Goal: Task Accomplishment & Management: Manage account settings

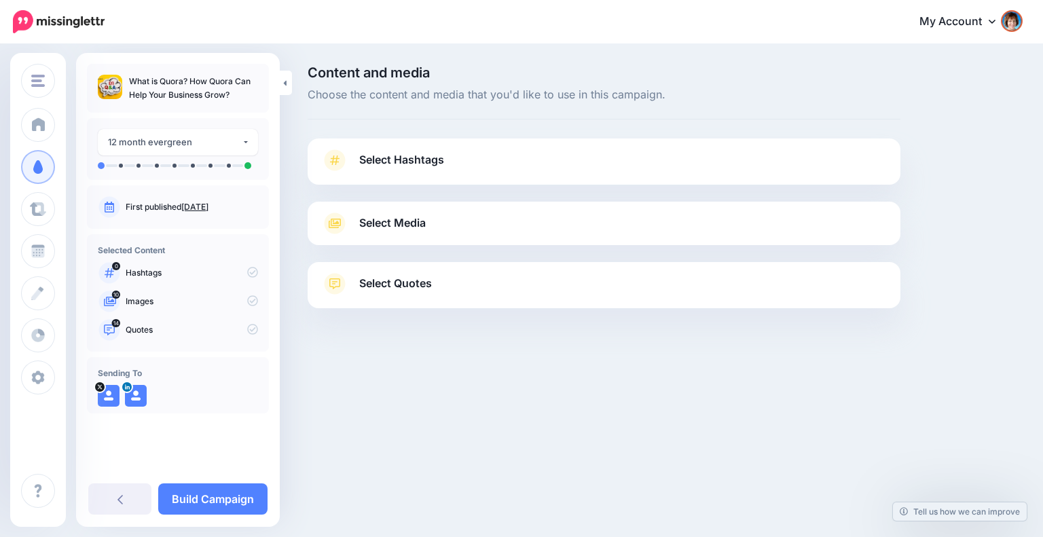
click at [443, 157] on span "Select Hashtags" at bounding box center [401, 160] width 85 height 18
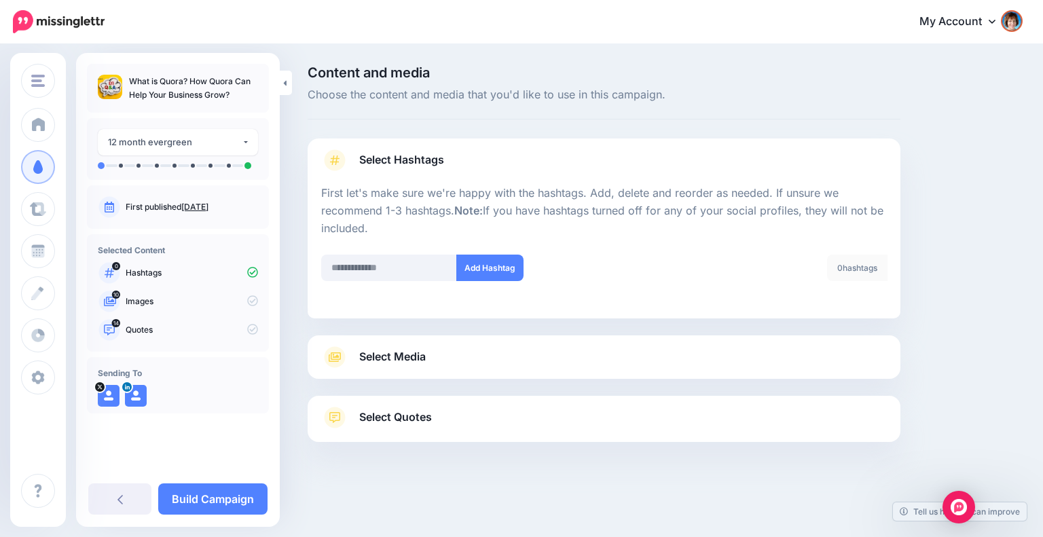
click at [444, 349] on link "Select Media" at bounding box center [604, 357] width 566 height 22
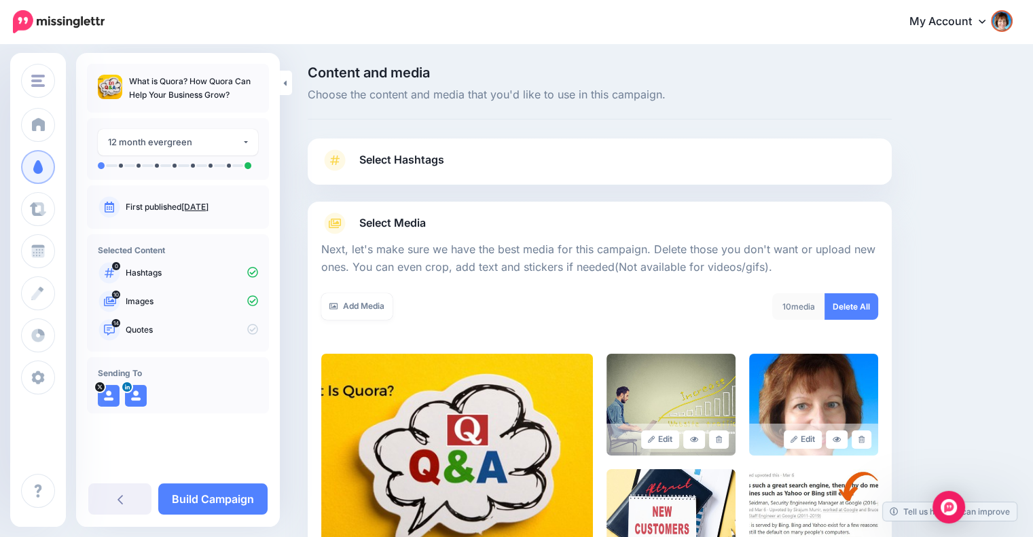
scroll to position [226, 0]
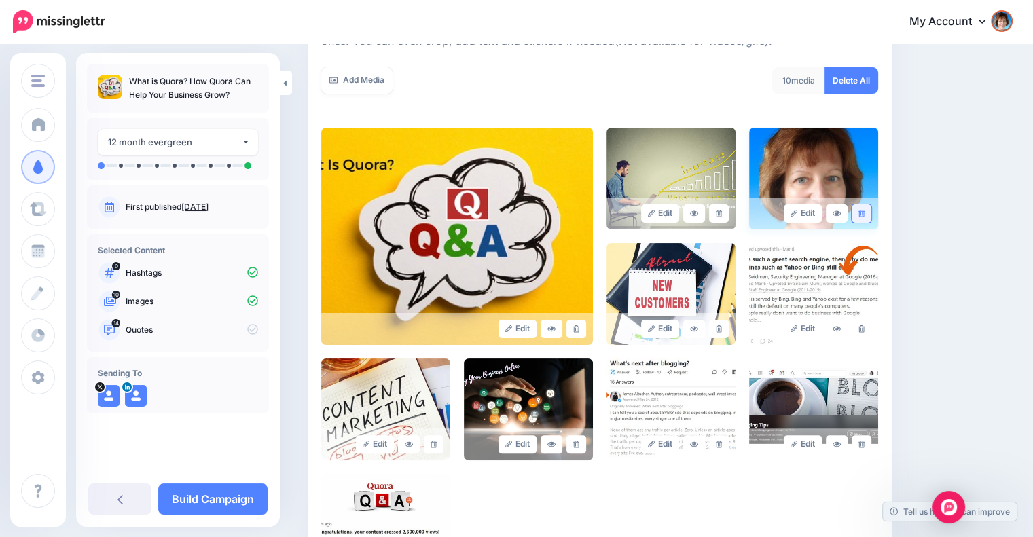
click at [865, 212] on link at bounding box center [862, 213] width 20 height 18
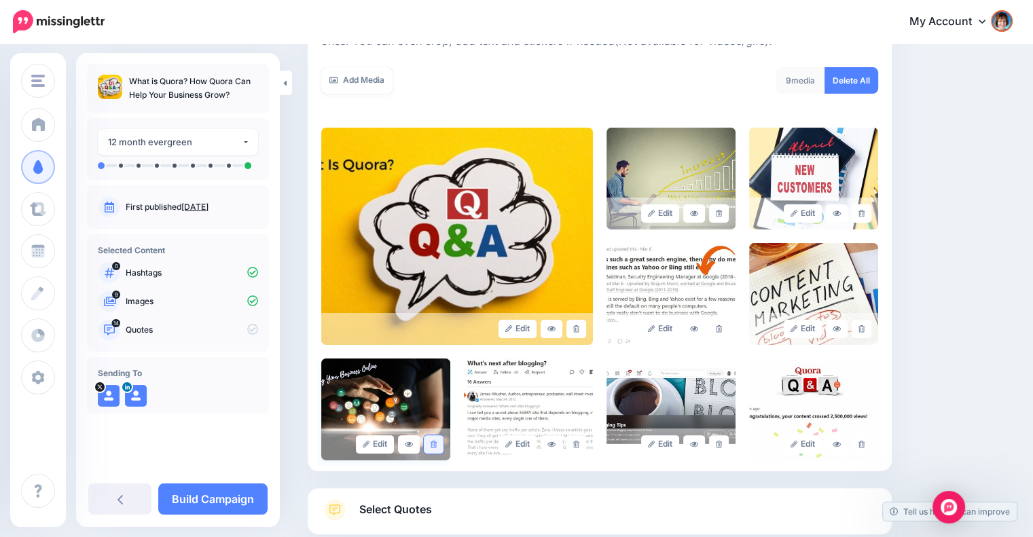
click at [437, 444] on icon at bounding box center [434, 444] width 6 height 7
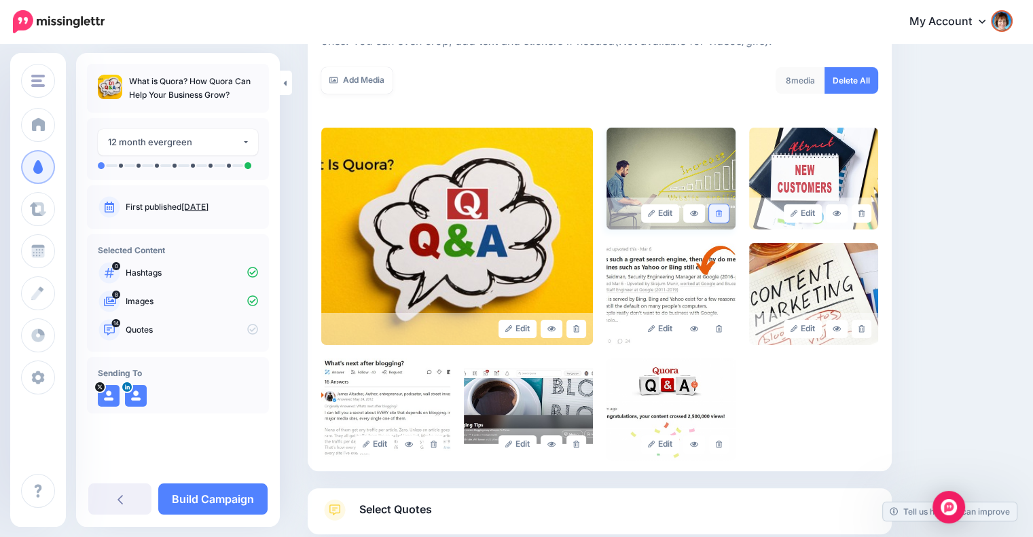
click at [722, 212] on icon at bounding box center [719, 213] width 6 height 7
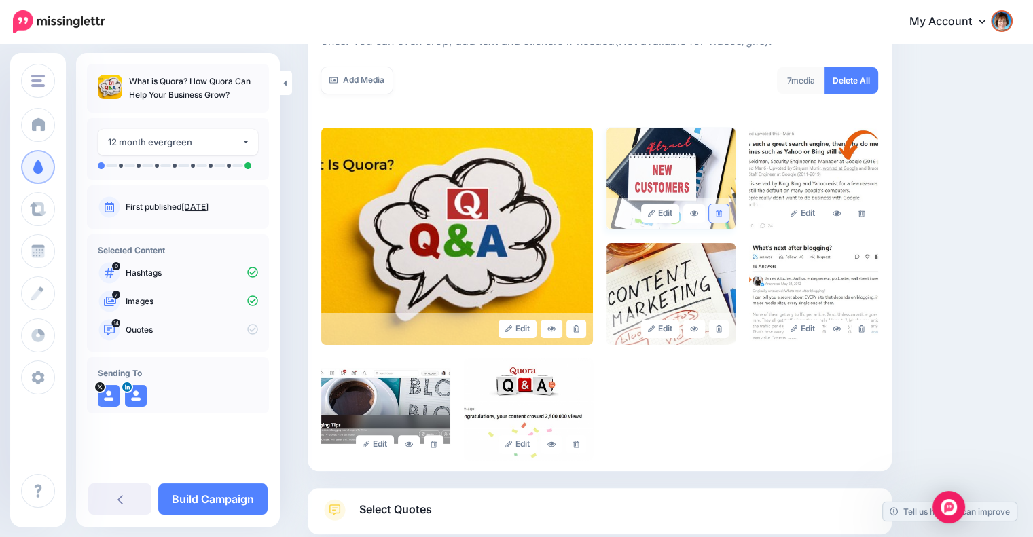
click at [722, 210] on icon at bounding box center [719, 213] width 6 height 7
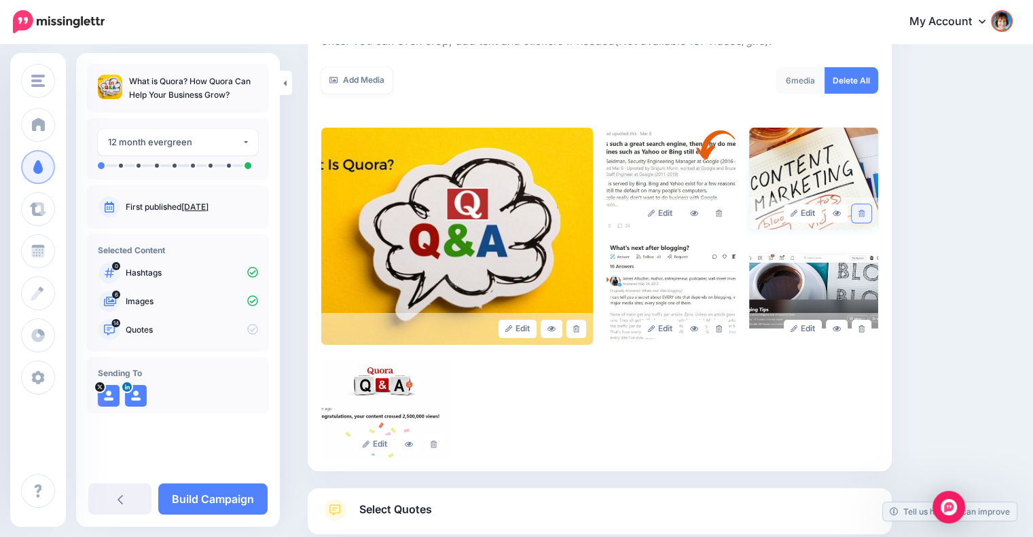
click at [865, 215] on icon at bounding box center [861, 213] width 6 height 7
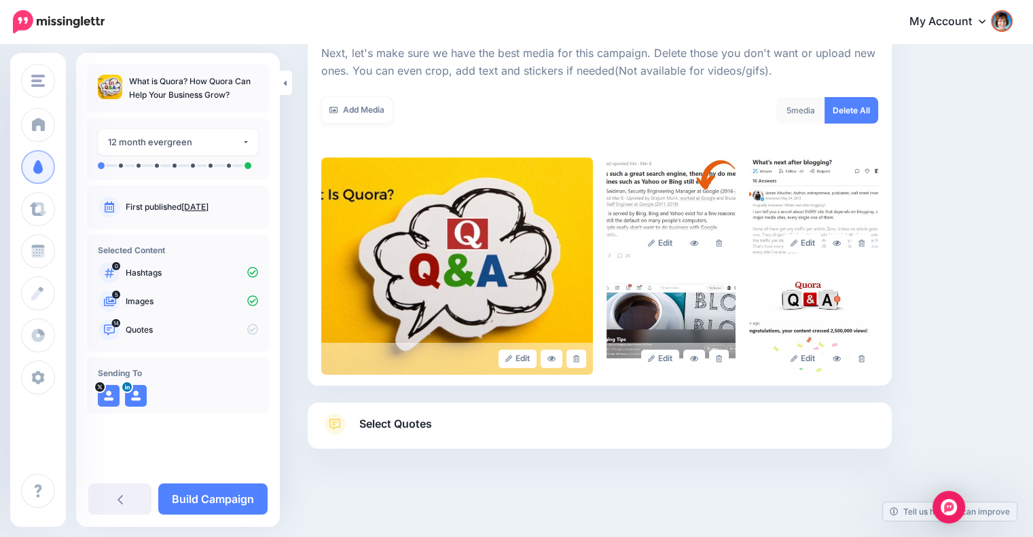
scroll to position [196, 0]
click at [557, 422] on link "Select Quotes" at bounding box center [599, 431] width 557 height 35
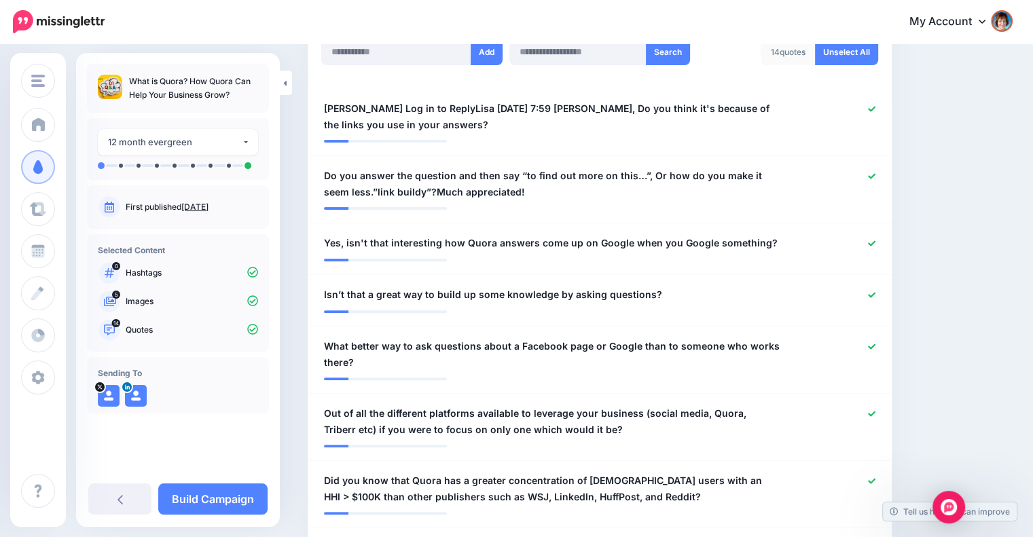
scroll to position [422, 0]
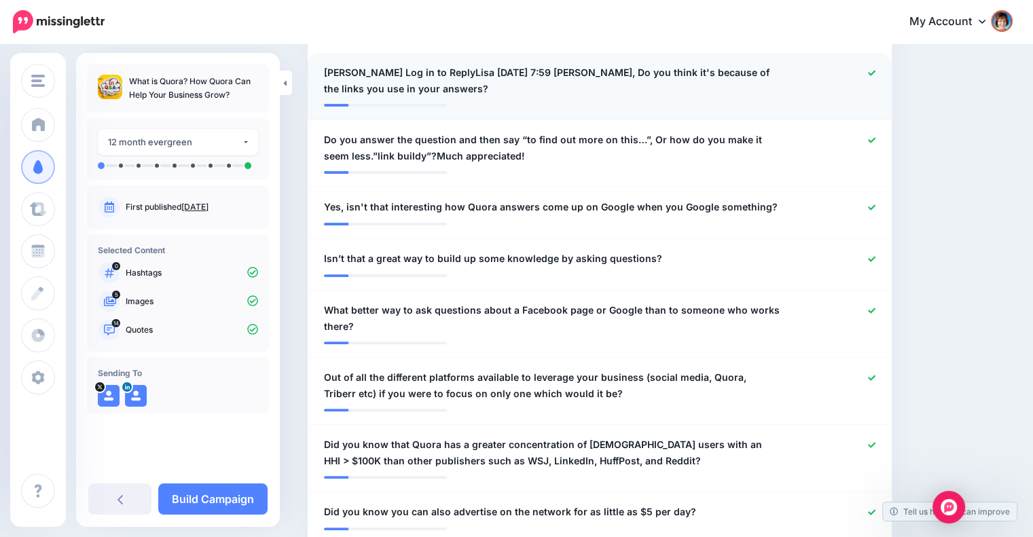
click at [875, 69] on link at bounding box center [871, 74] width 7 height 10
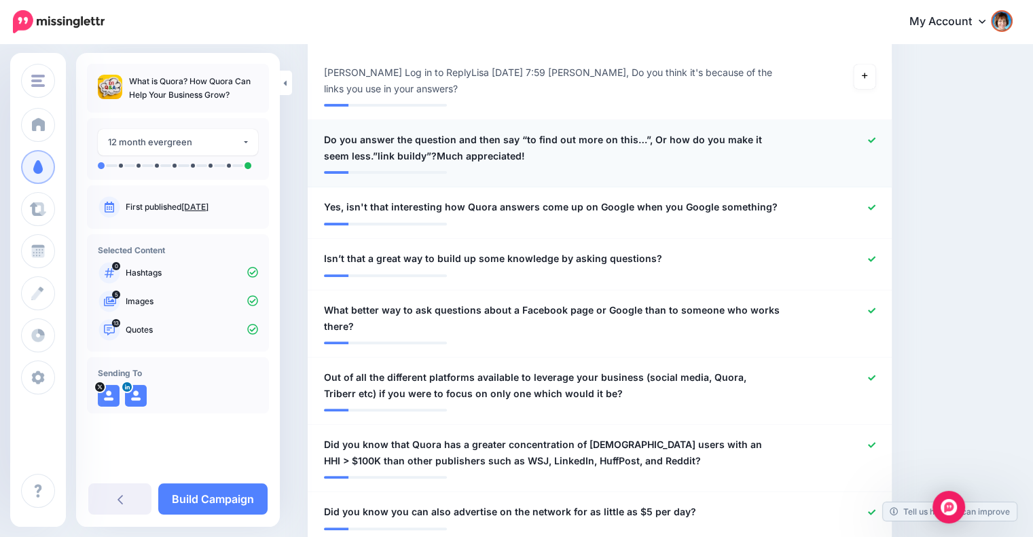
click at [875, 141] on icon at bounding box center [871, 139] width 7 height 5
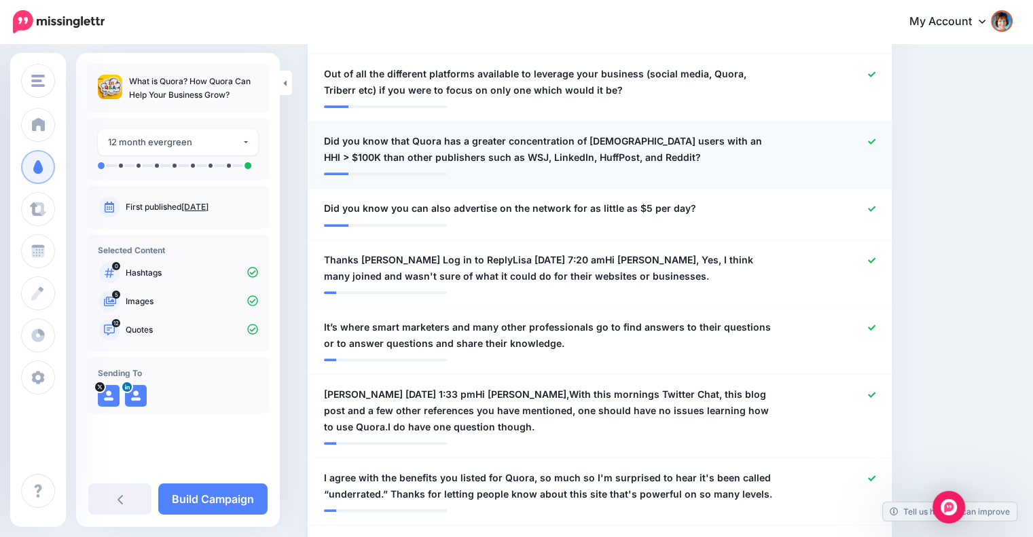
scroll to position [761, 0]
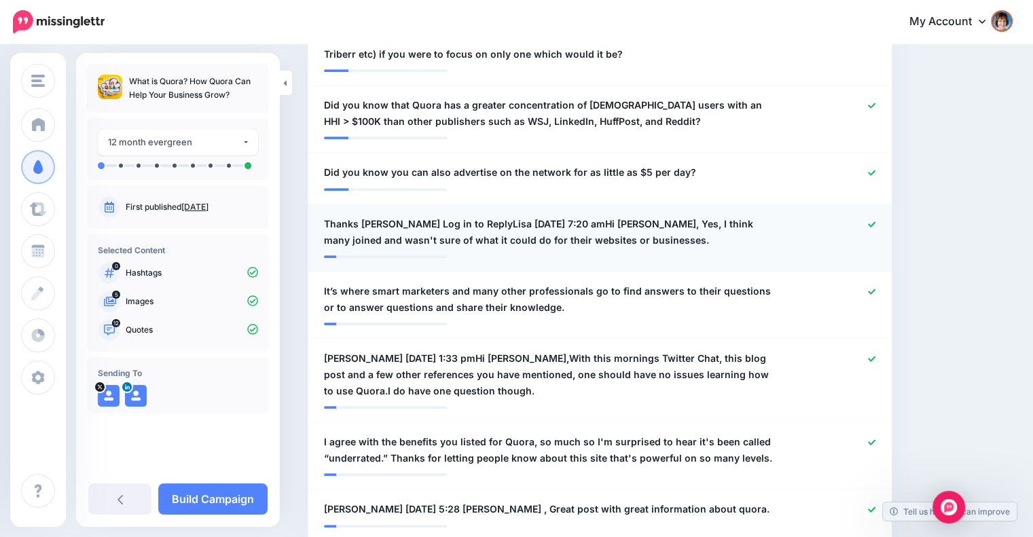
click at [872, 221] on div at bounding box center [838, 232] width 95 height 33
click at [875, 224] on icon at bounding box center [871, 223] width 7 height 5
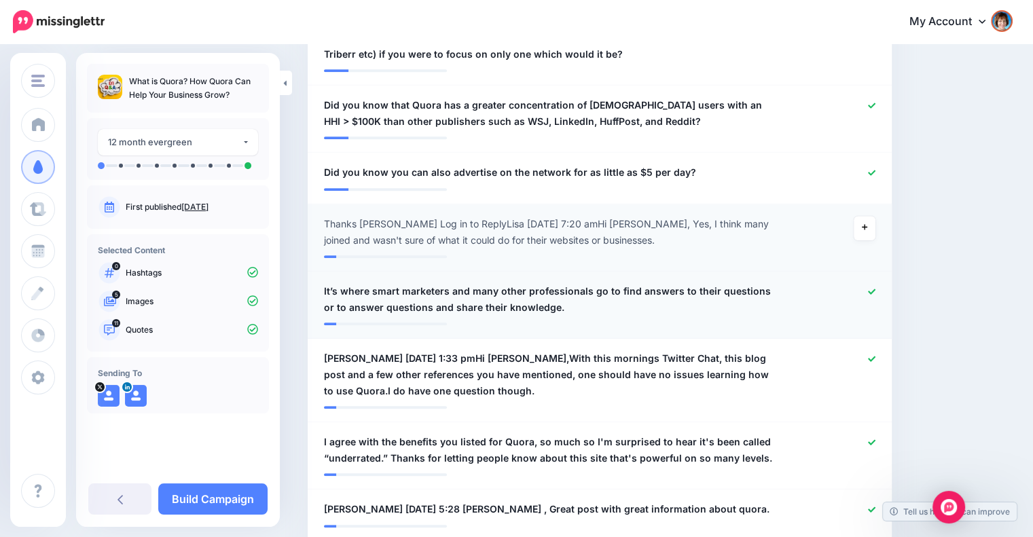
scroll to position [875, 0]
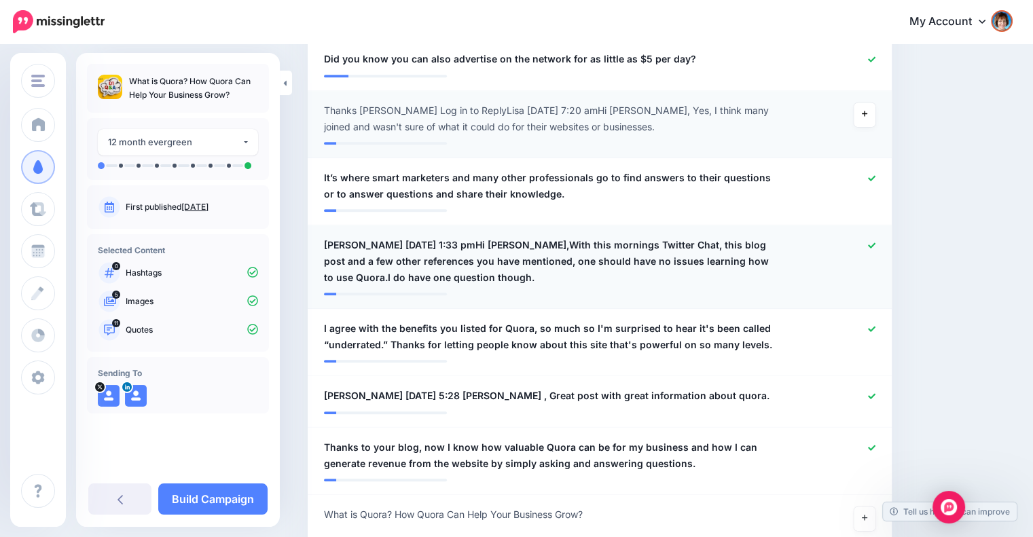
click at [875, 245] on icon at bounding box center [871, 244] width 7 height 5
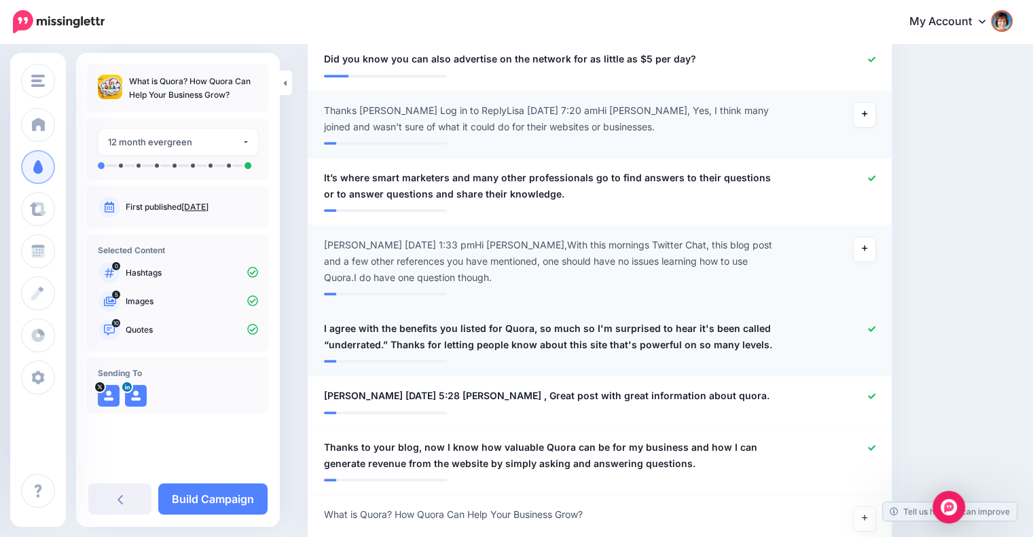
click at [875, 326] on icon at bounding box center [871, 328] width 7 height 7
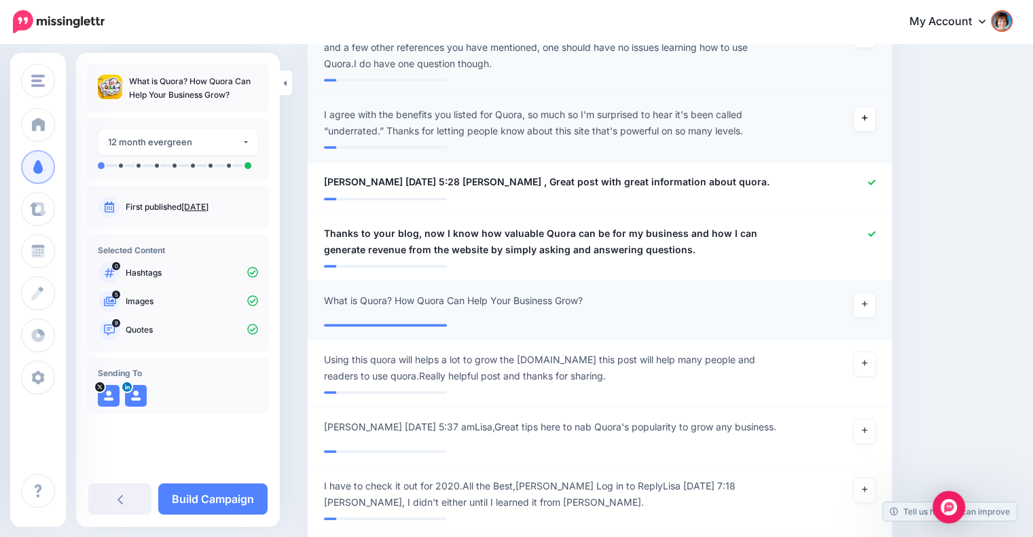
scroll to position [1101, 0]
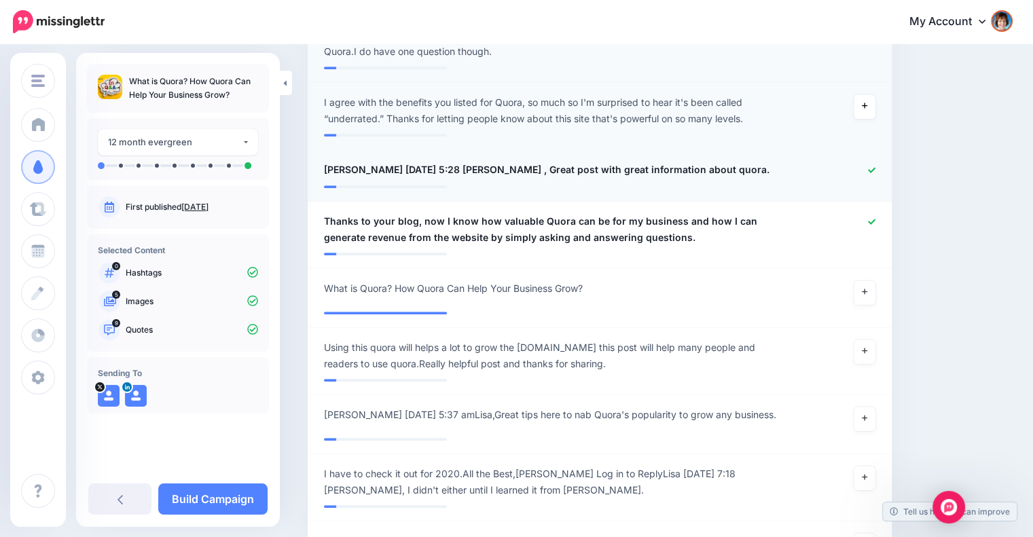
click at [875, 170] on icon at bounding box center [871, 169] width 7 height 7
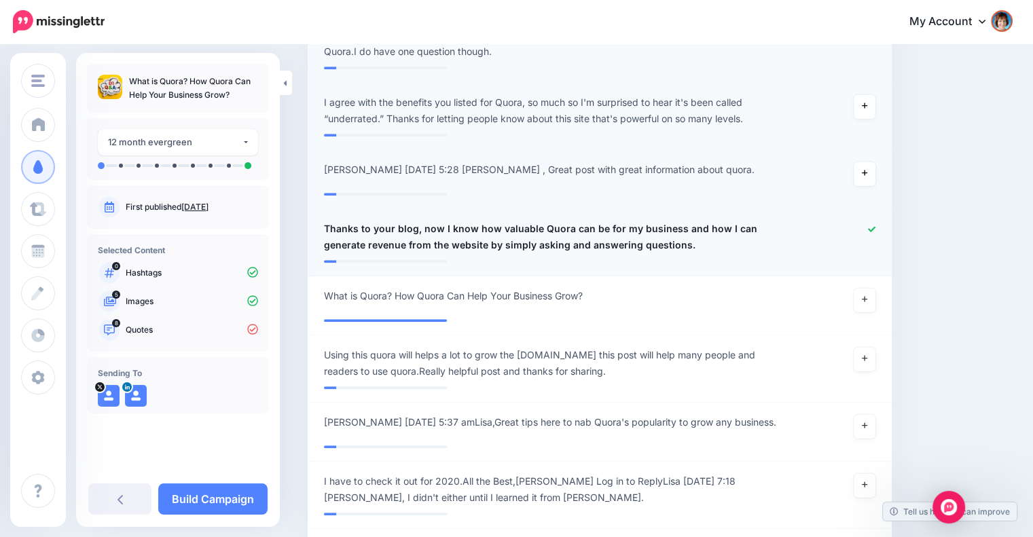
click at [875, 233] on icon at bounding box center [871, 228] width 7 height 7
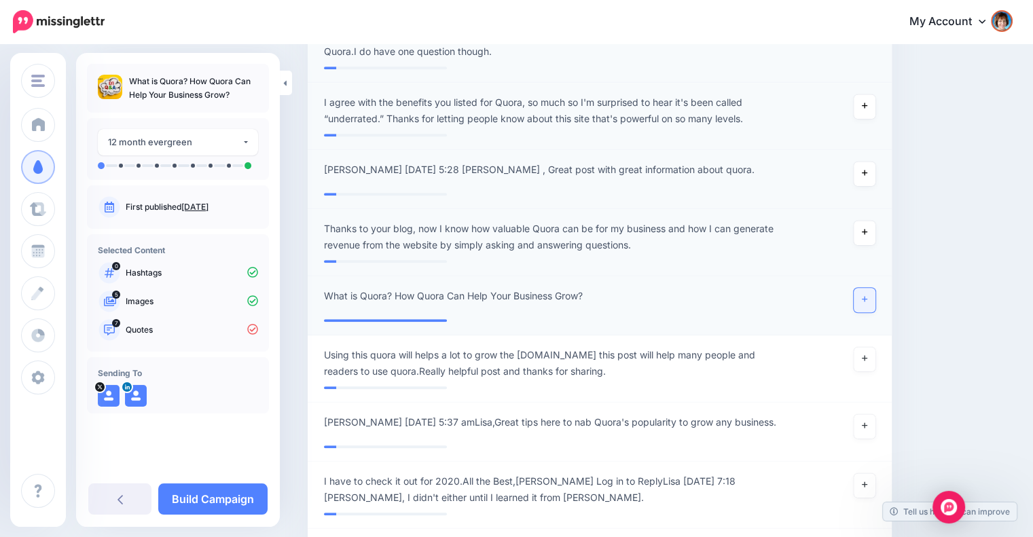
click at [867, 304] on link at bounding box center [865, 300] width 22 height 24
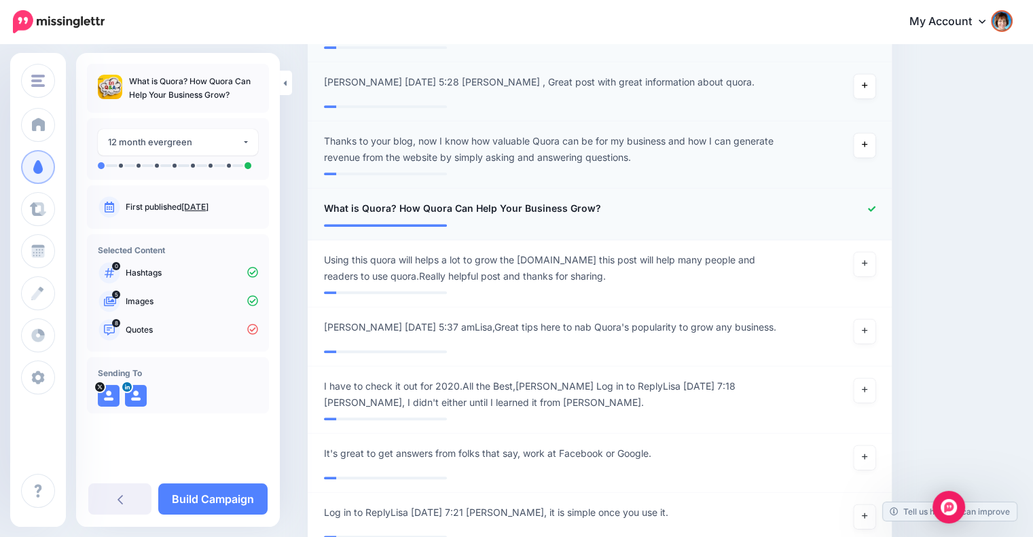
scroll to position [1214, 0]
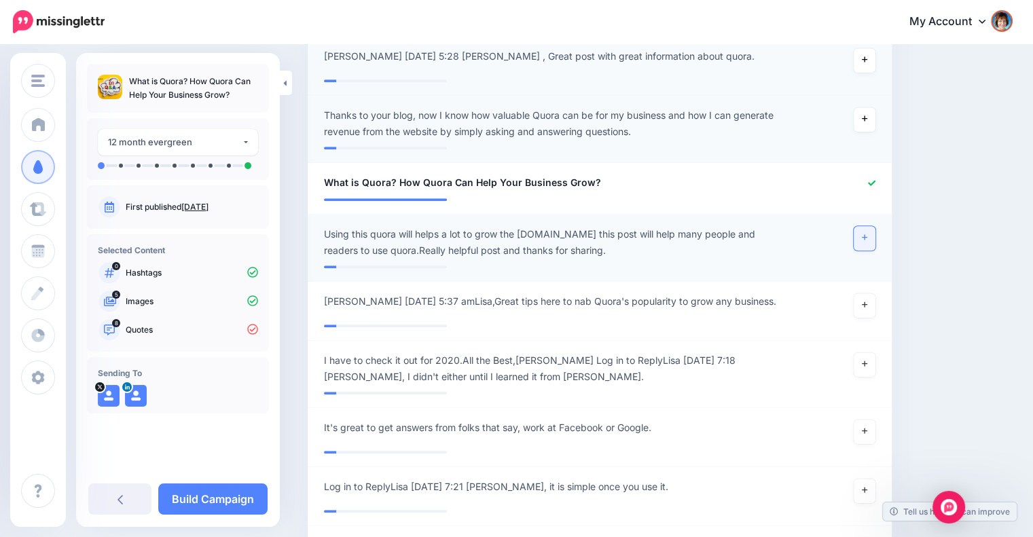
click at [864, 249] on link at bounding box center [865, 238] width 22 height 24
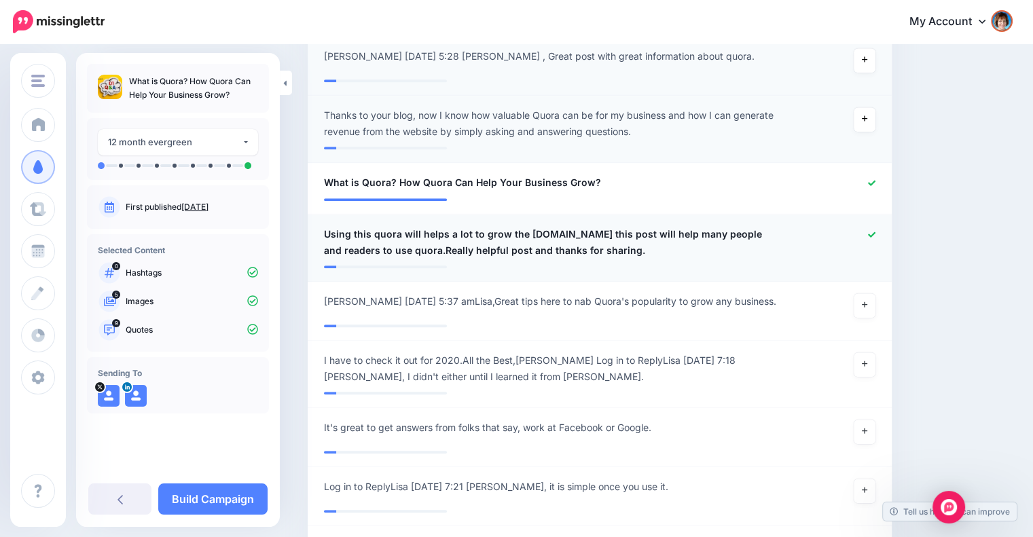
click at [875, 238] on icon at bounding box center [871, 234] width 7 height 7
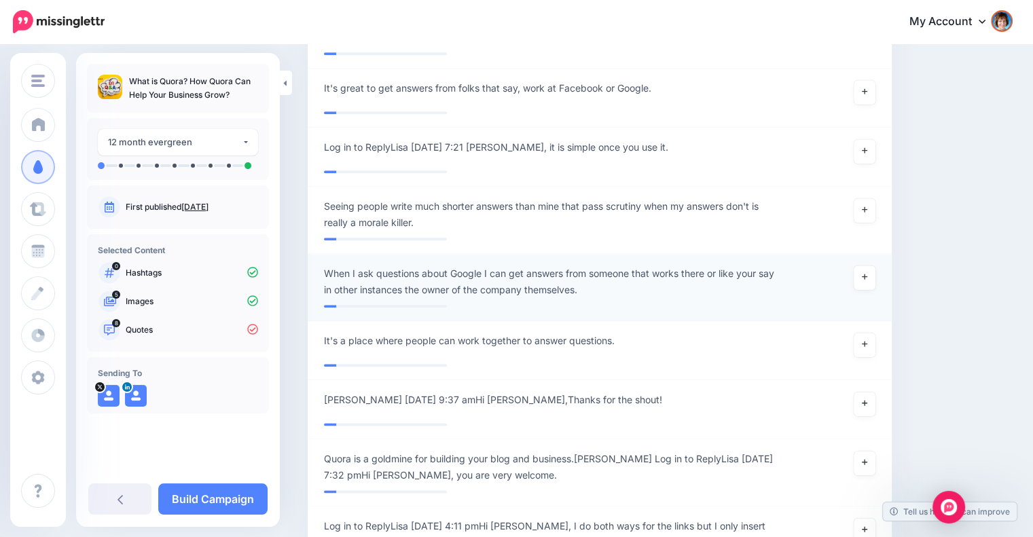
scroll to position [1667, 0]
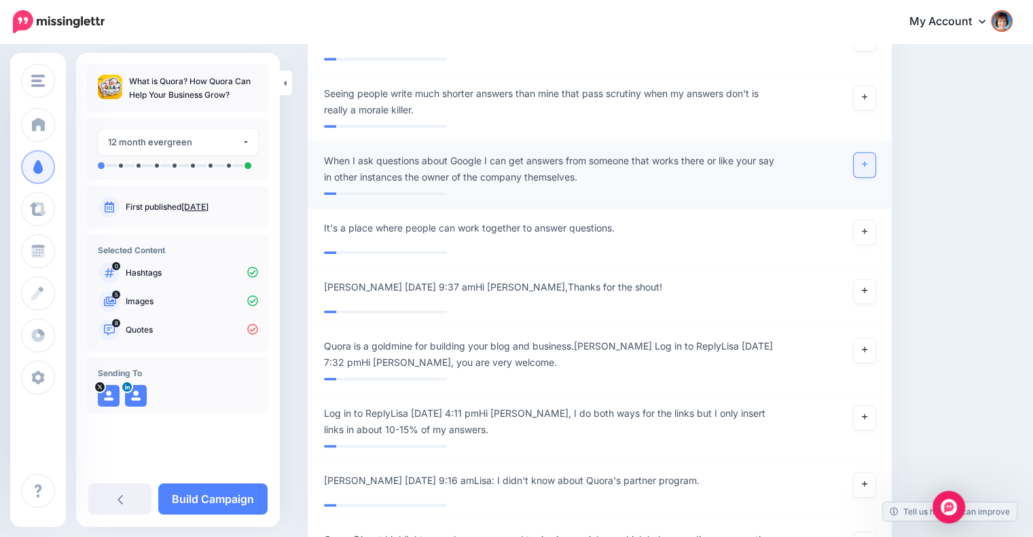
click at [870, 177] on link at bounding box center [865, 165] width 22 height 24
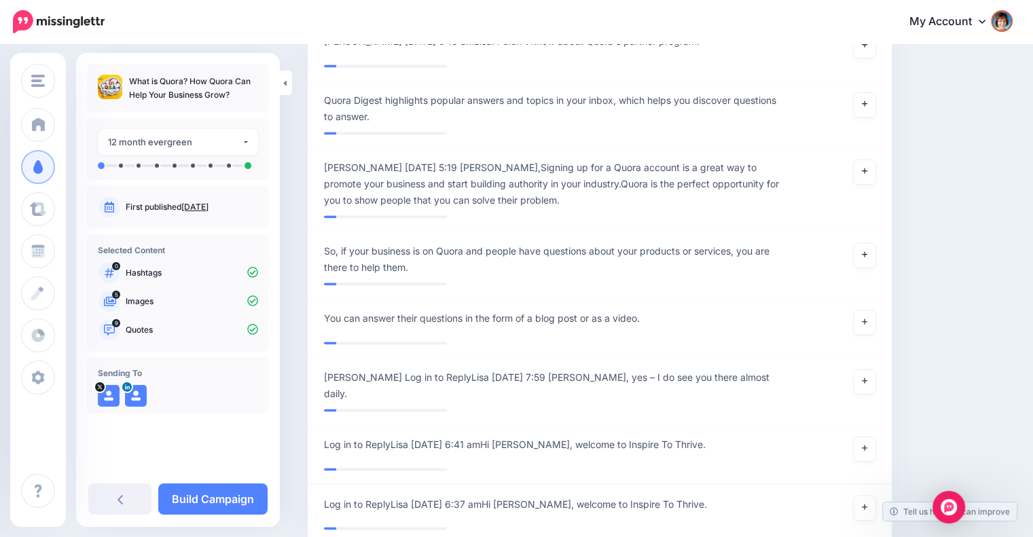
scroll to position [2120, 0]
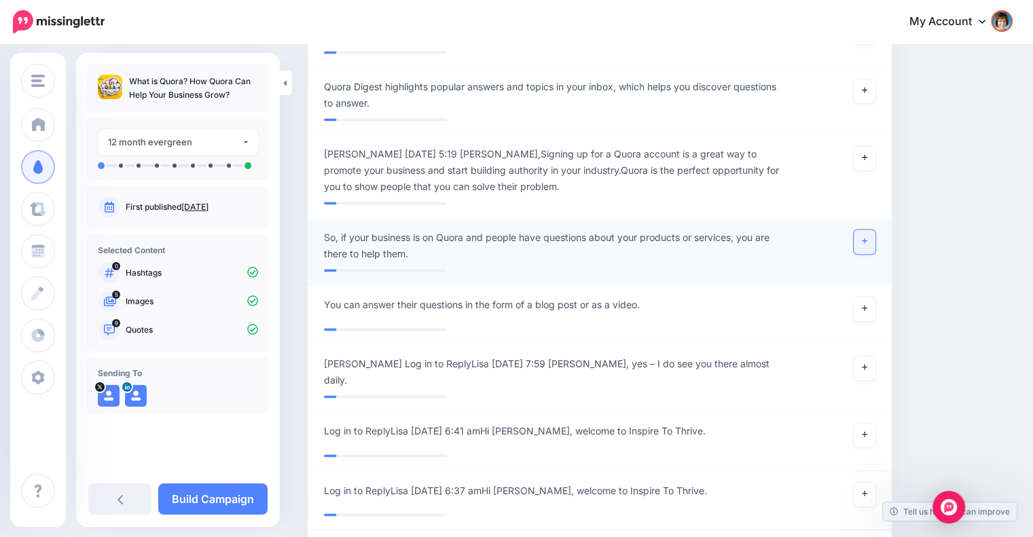
click at [875, 254] on link at bounding box center [865, 242] width 22 height 24
click at [867, 311] on icon at bounding box center [864, 308] width 5 height 5
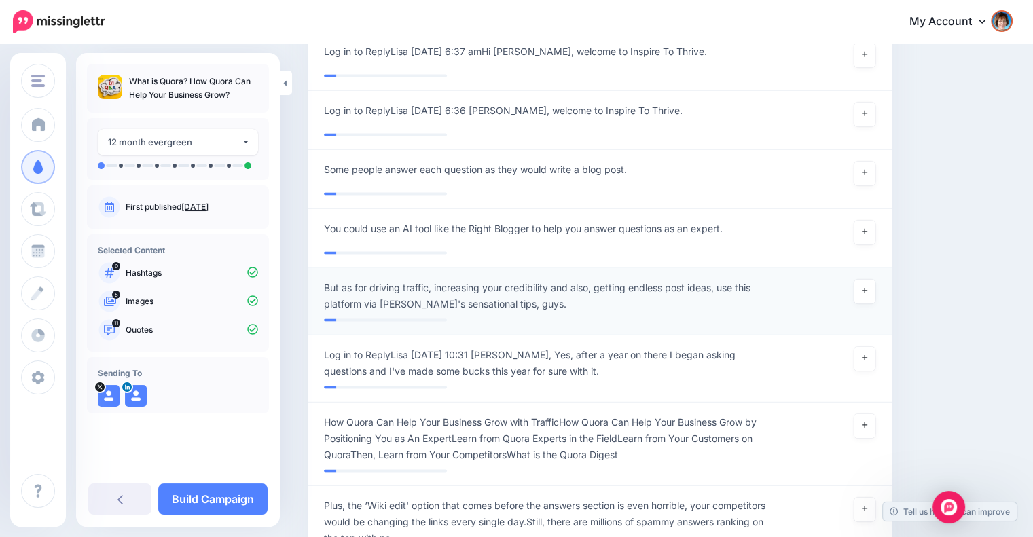
scroll to position [2573, 0]
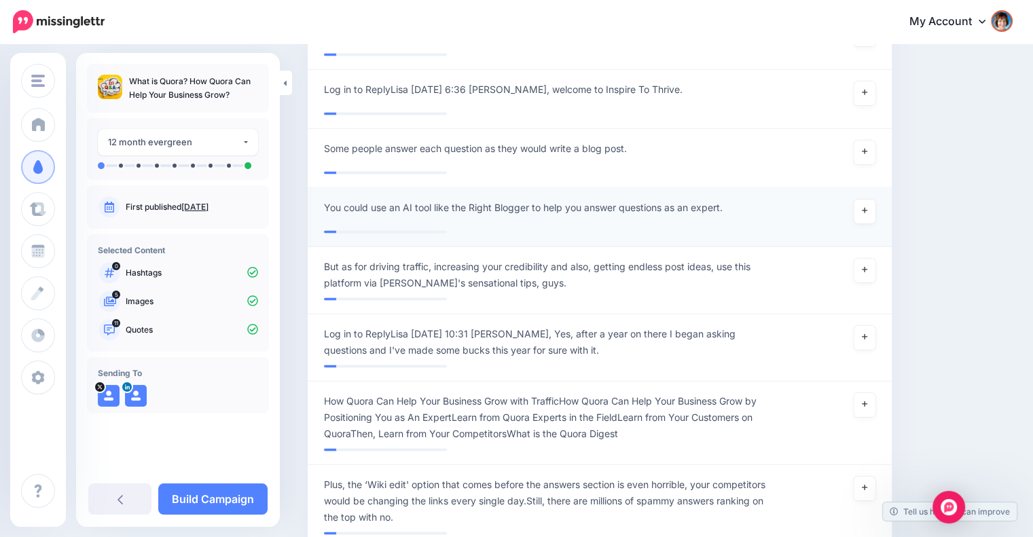
click at [752, 223] on div "**********" at bounding box center [552, 211] width 477 height 24
click at [733, 222] on div "**********" at bounding box center [552, 211] width 477 height 24
click at [723, 215] on span "You could use an AI tool like the Right Blogger to help you answer questions as…" at bounding box center [523, 207] width 399 height 16
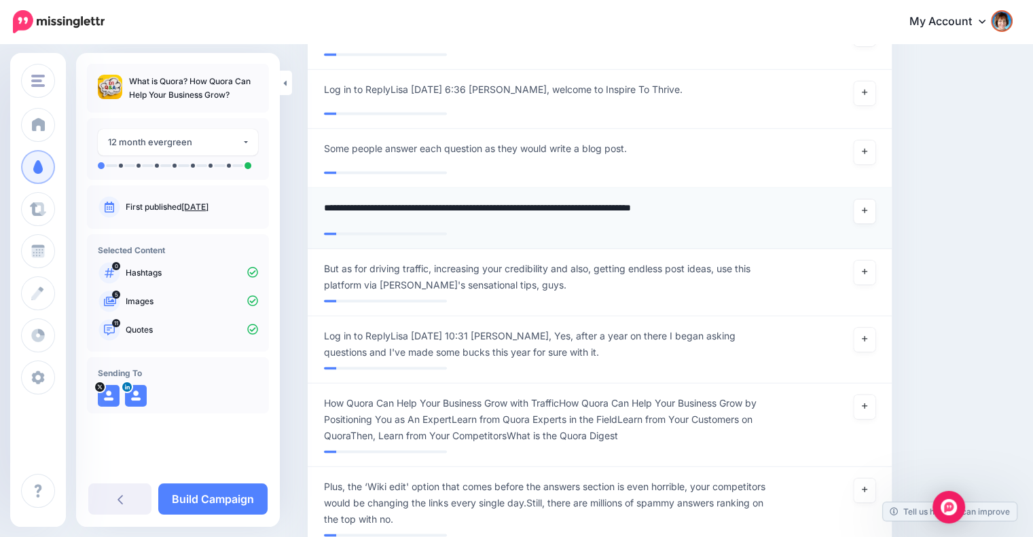
click at [726, 221] on textarea "**********" at bounding box center [555, 212] width 463 height 26
type textarea "**********"
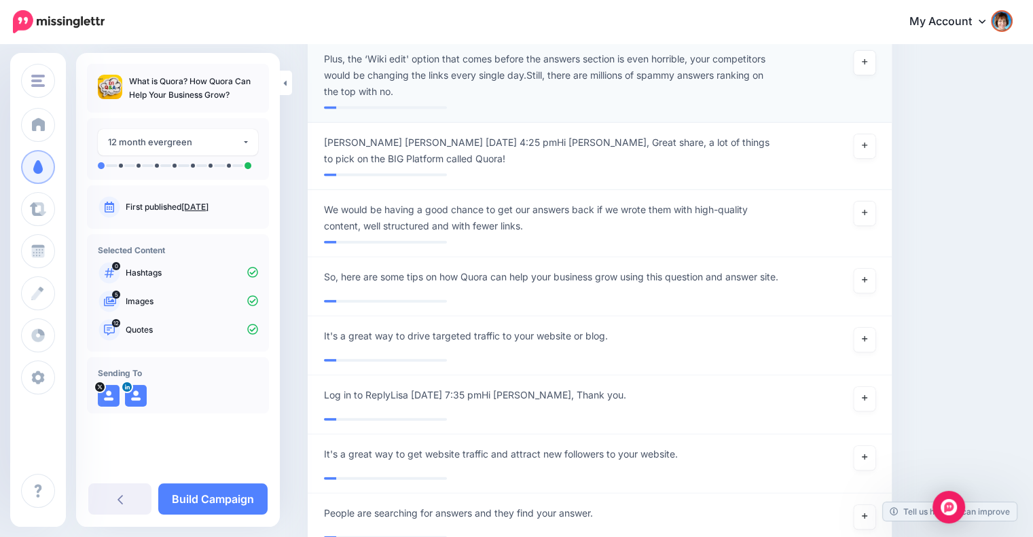
scroll to position [3025, 0]
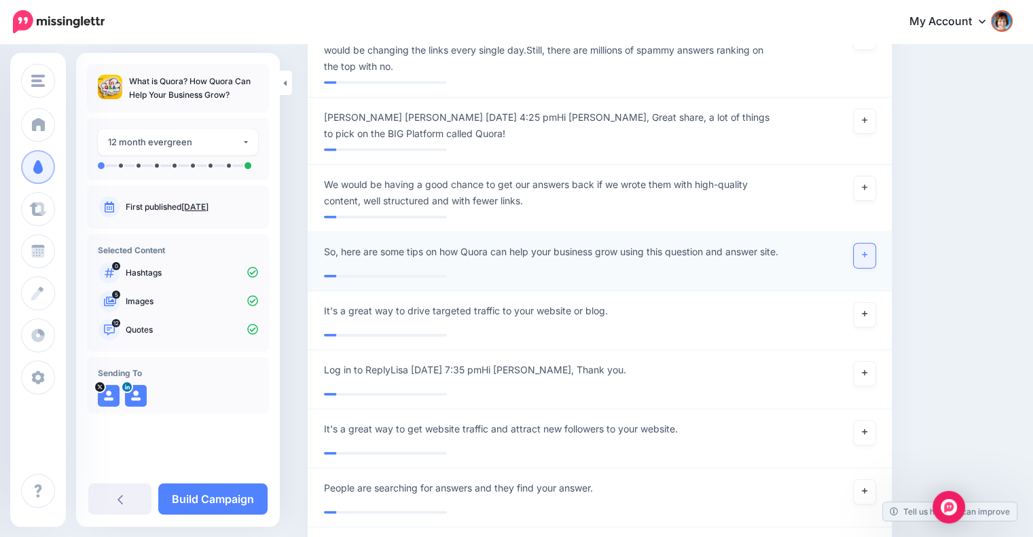
click at [867, 259] on icon at bounding box center [864, 254] width 5 height 7
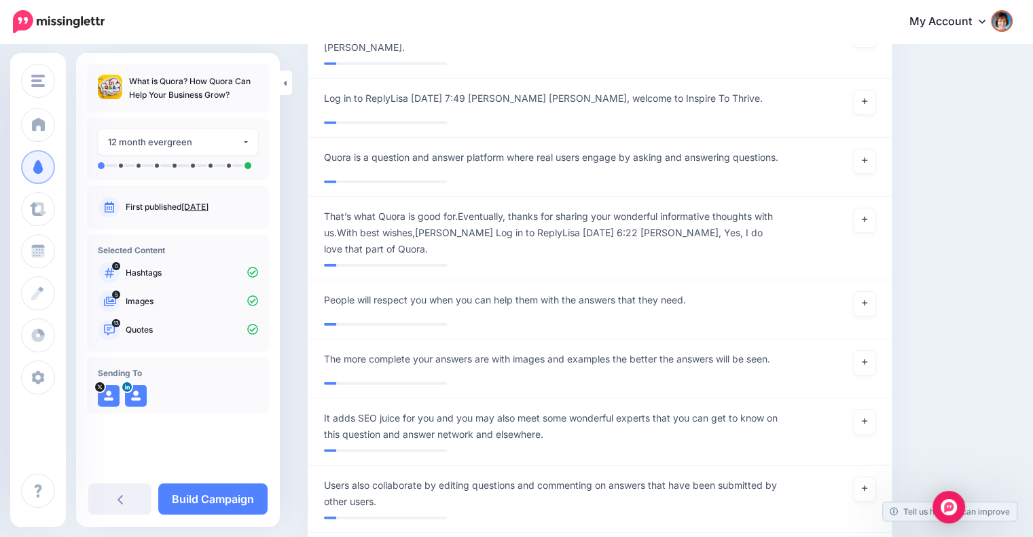
scroll to position [3921, 0]
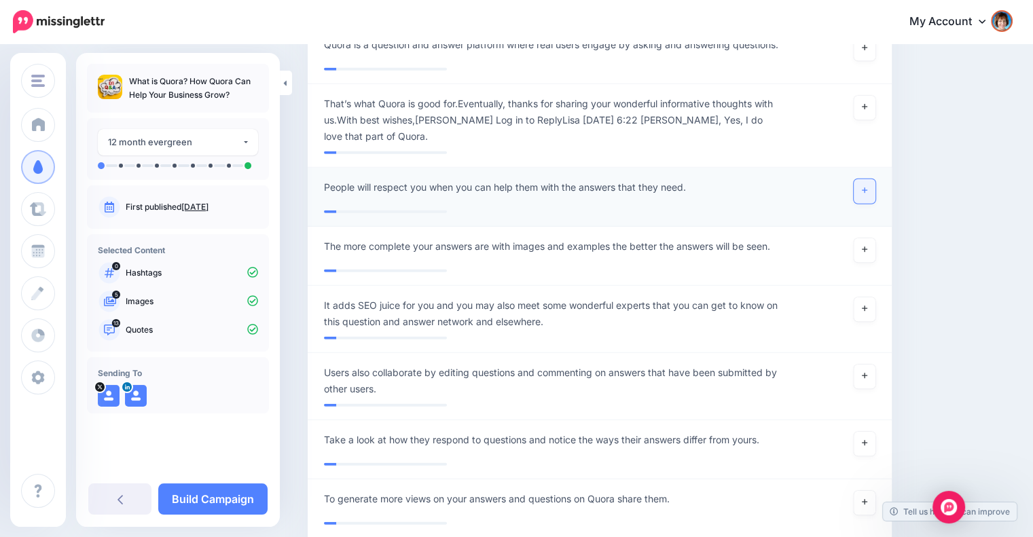
click at [867, 189] on link at bounding box center [865, 191] width 22 height 24
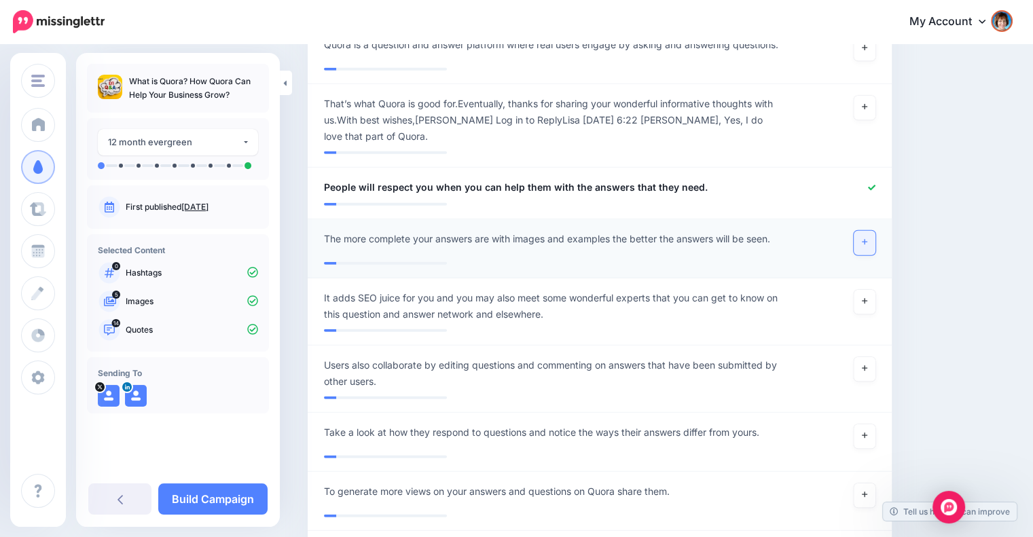
click at [867, 244] on icon at bounding box center [864, 241] width 5 height 7
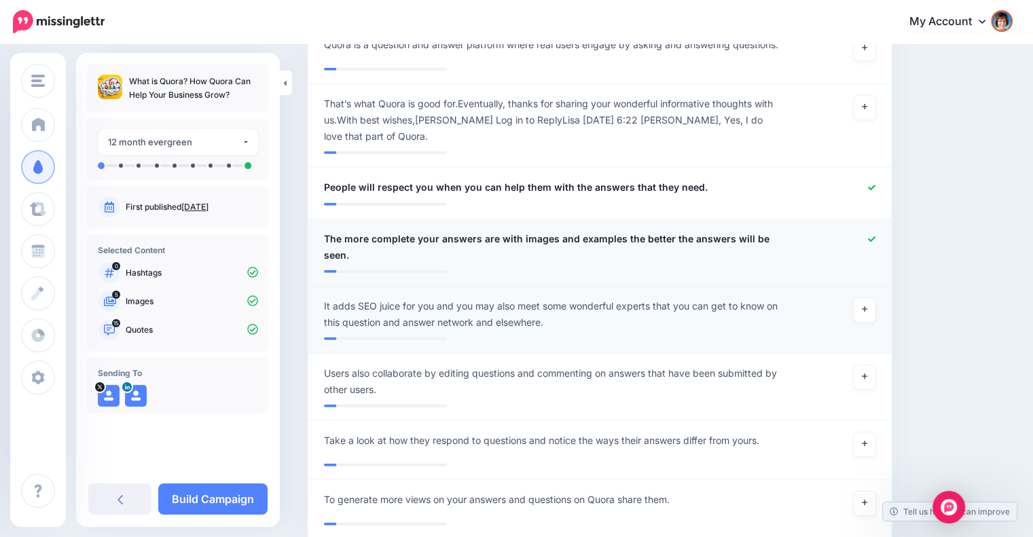
click at [884, 298] on div at bounding box center [838, 314] width 95 height 33
drag, startPoint x: 233, startPoint y: 494, endPoint x: 272, endPoint y: 475, distance: 43.1
click at [233, 494] on link "Build Campaign" at bounding box center [212, 499] width 109 height 31
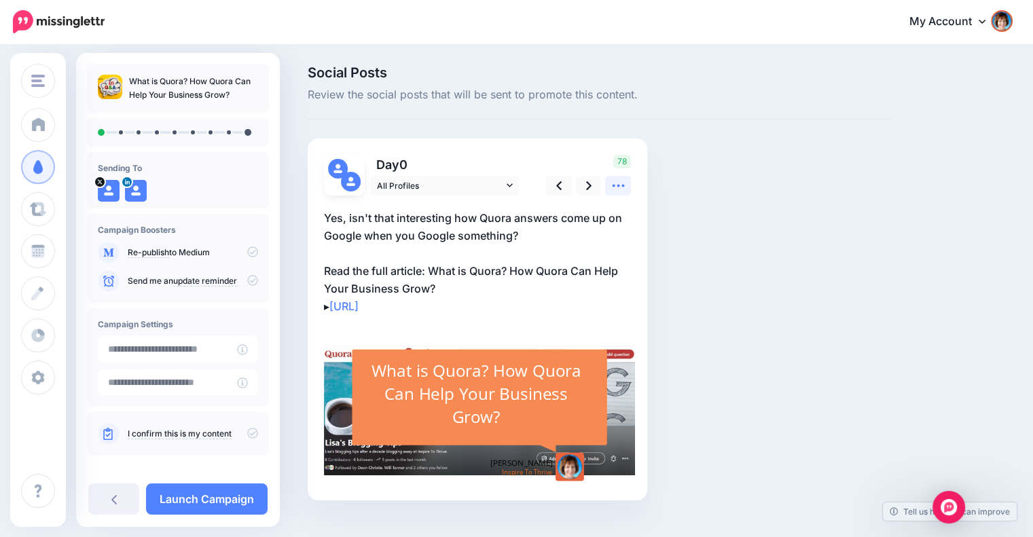
click at [623, 188] on icon at bounding box center [618, 186] width 14 height 14
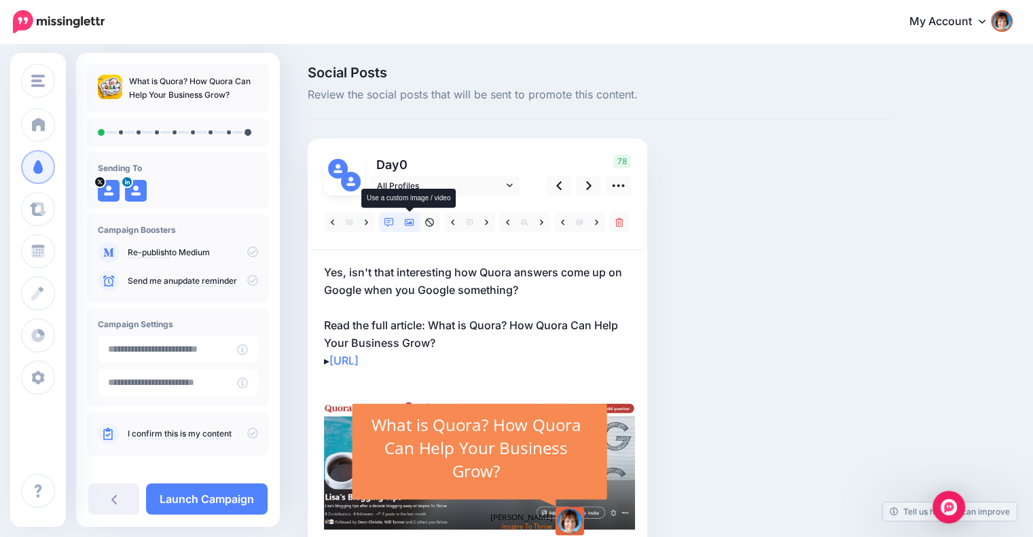
click at [416, 223] on link at bounding box center [409, 223] width 20 height 20
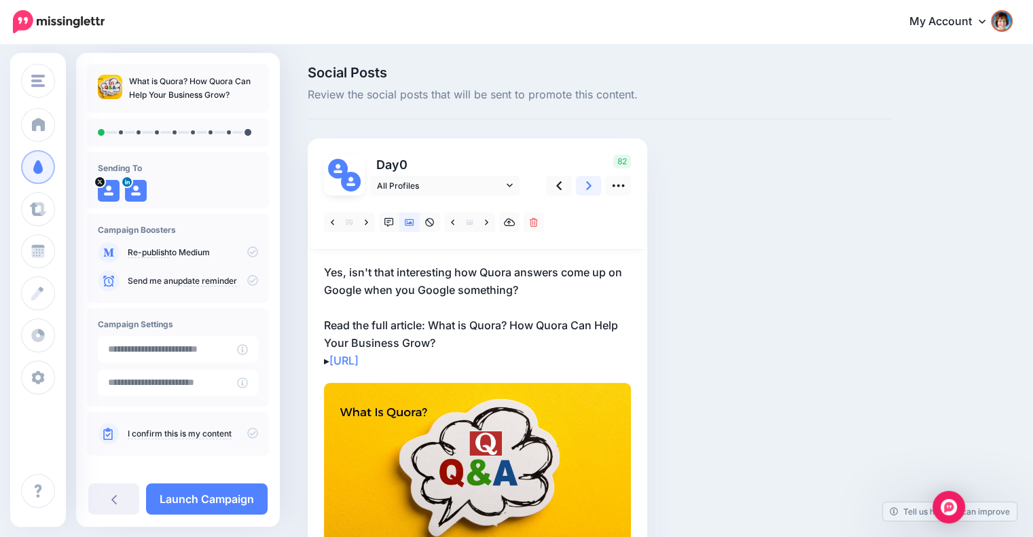
click at [582, 181] on link at bounding box center [589, 186] width 26 height 20
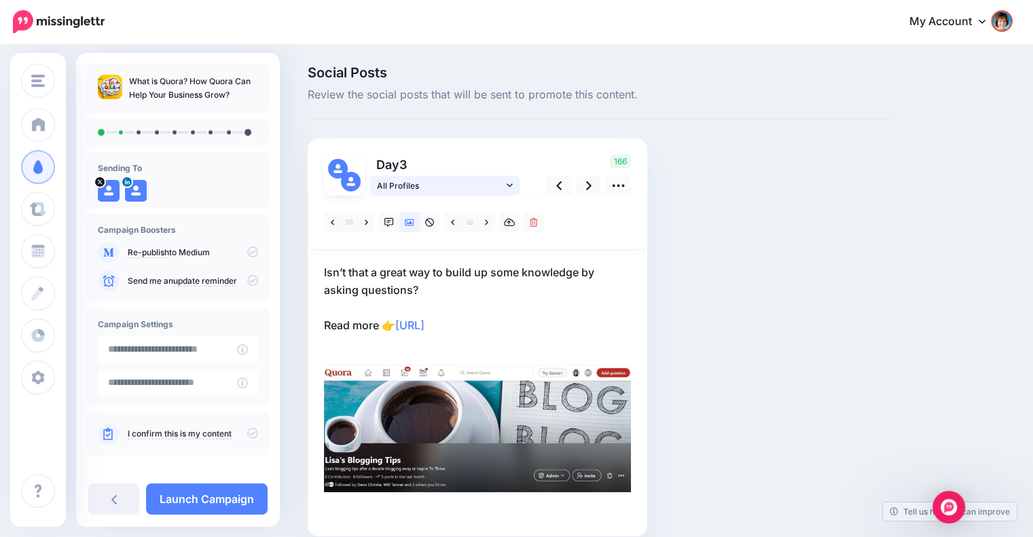
click at [509, 185] on icon at bounding box center [510, 184] width 6 height 3
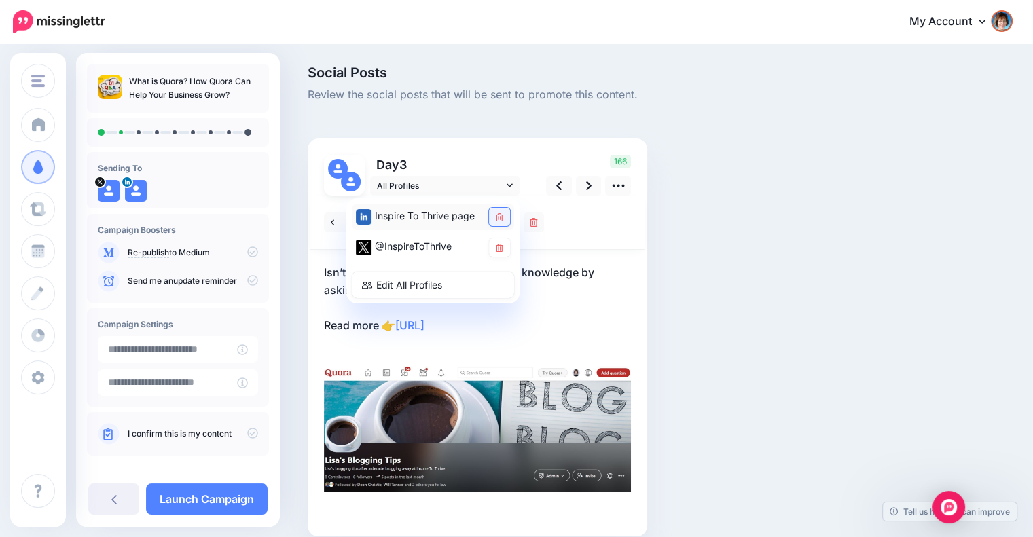
click at [498, 215] on icon at bounding box center [499, 217] width 7 height 8
click at [683, 263] on div "Social Posts Review the social posts that will be sent to promote this content.…" at bounding box center [599, 321] width 604 height 511
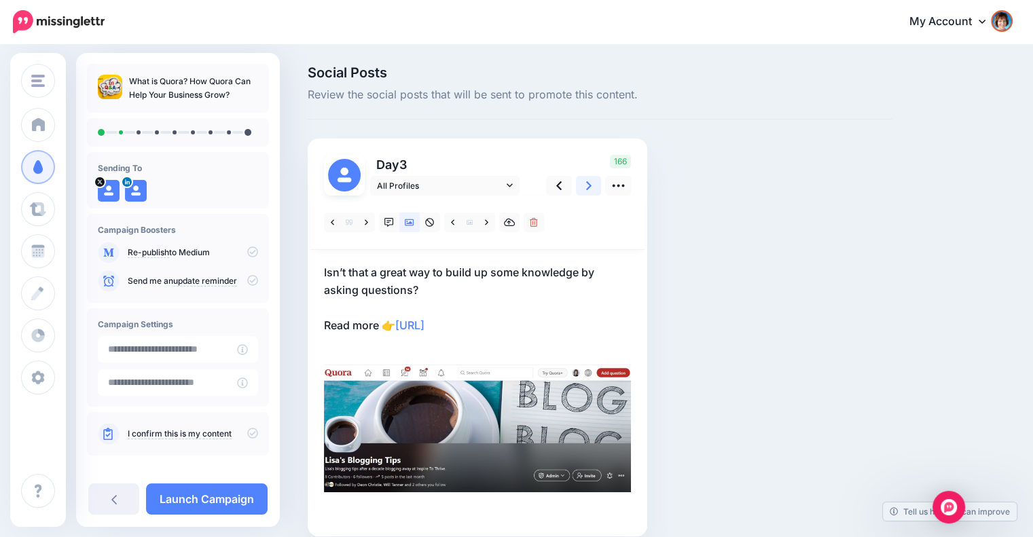
click at [581, 185] on link at bounding box center [589, 186] width 26 height 20
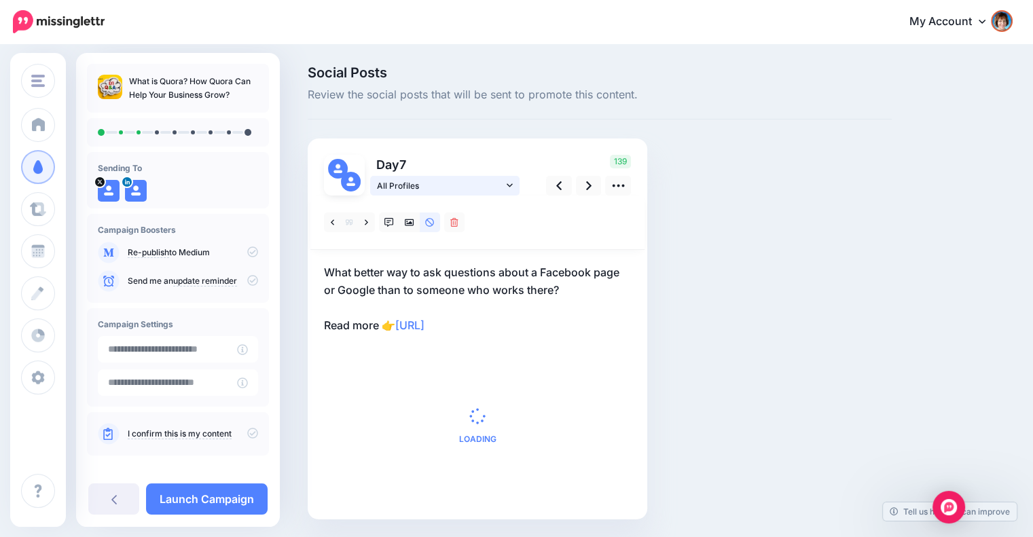
click at [503, 183] on span "All Profiles" at bounding box center [440, 186] width 126 height 14
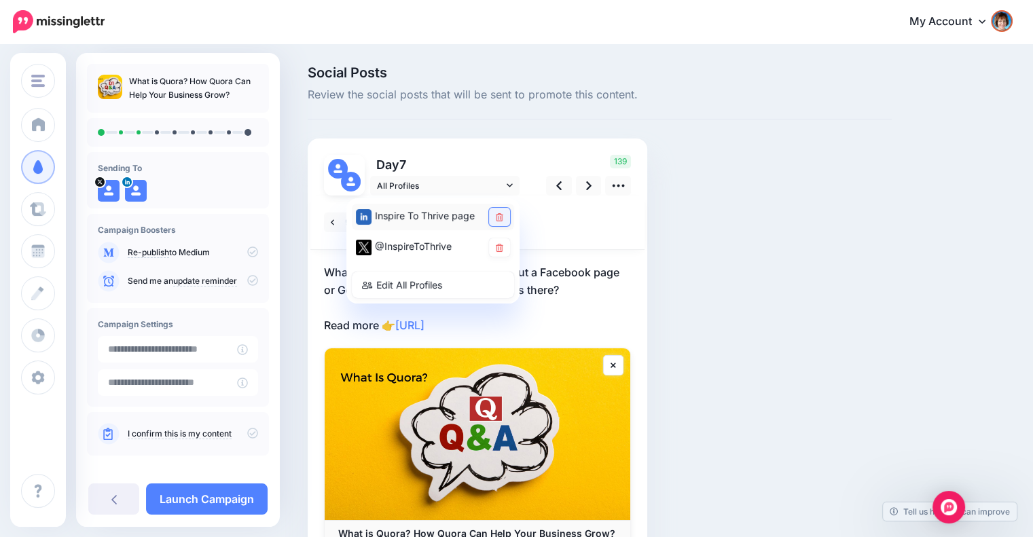
click at [494, 213] on link at bounding box center [499, 217] width 21 height 18
click at [668, 255] on div "Social Posts Review the social posts that will be sent to promote this content.…" at bounding box center [599, 341] width 604 height 551
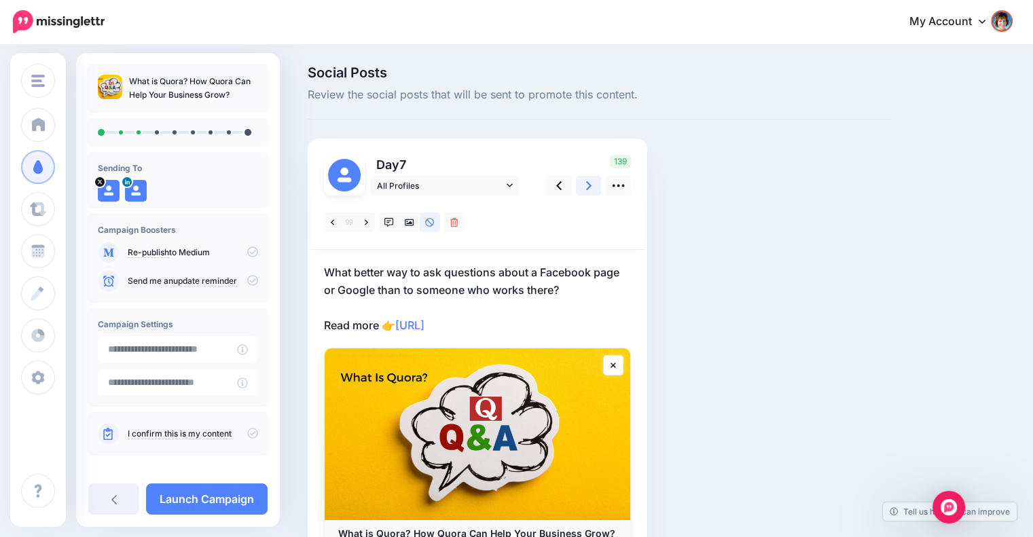
click at [587, 185] on icon at bounding box center [588, 186] width 5 height 14
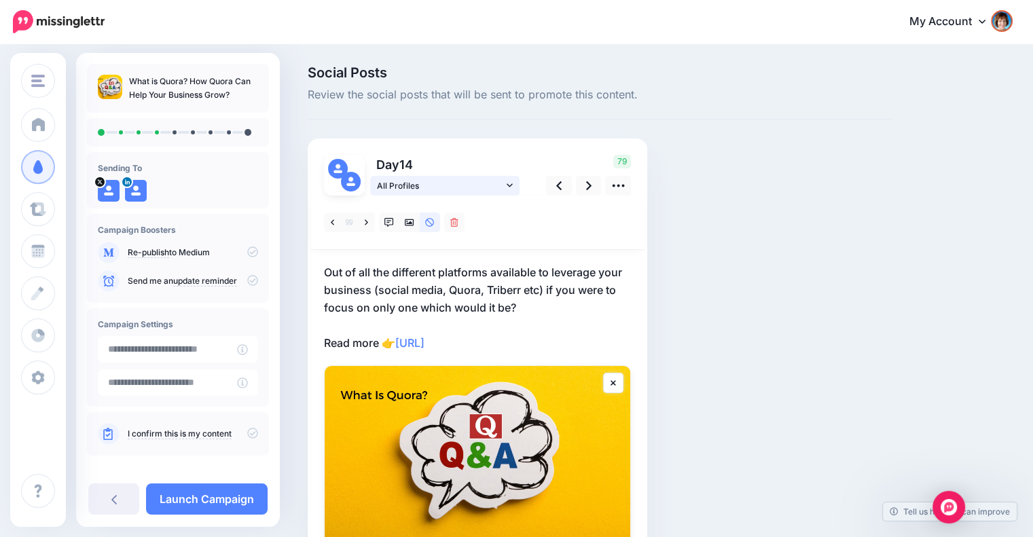
click at [511, 181] on icon at bounding box center [510, 186] width 6 height 10
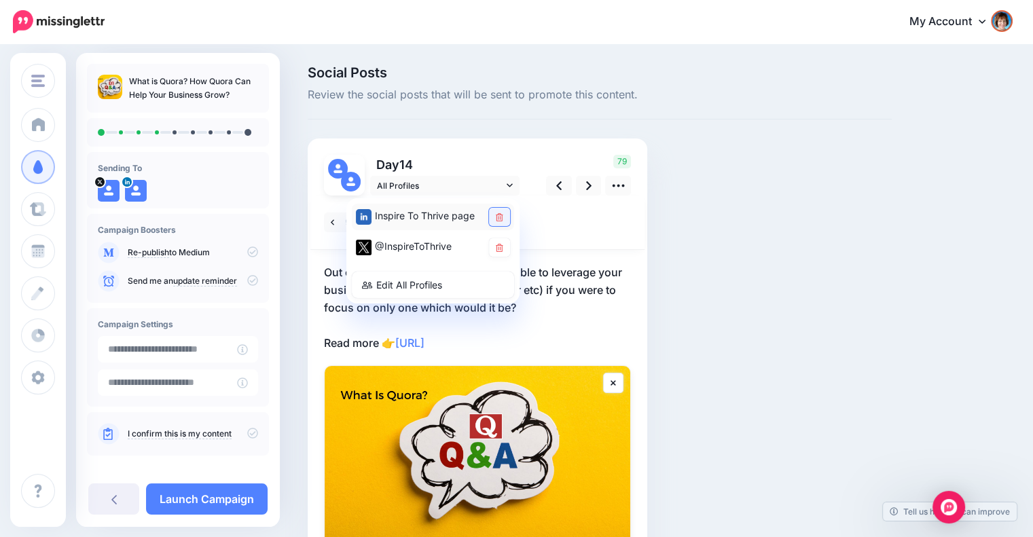
click at [498, 211] on link at bounding box center [499, 217] width 21 height 18
click at [714, 249] on div "Social Posts Review the social posts that will be sent to promote this content.…" at bounding box center [599, 350] width 604 height 568
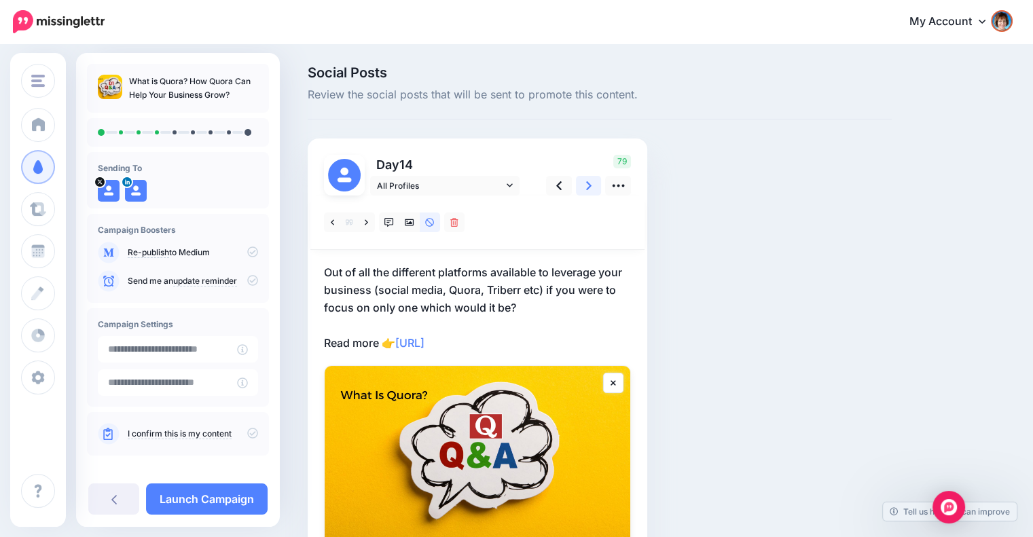
click at [587, 185] on icon at bounding box center [588, 186] width 5 height 14
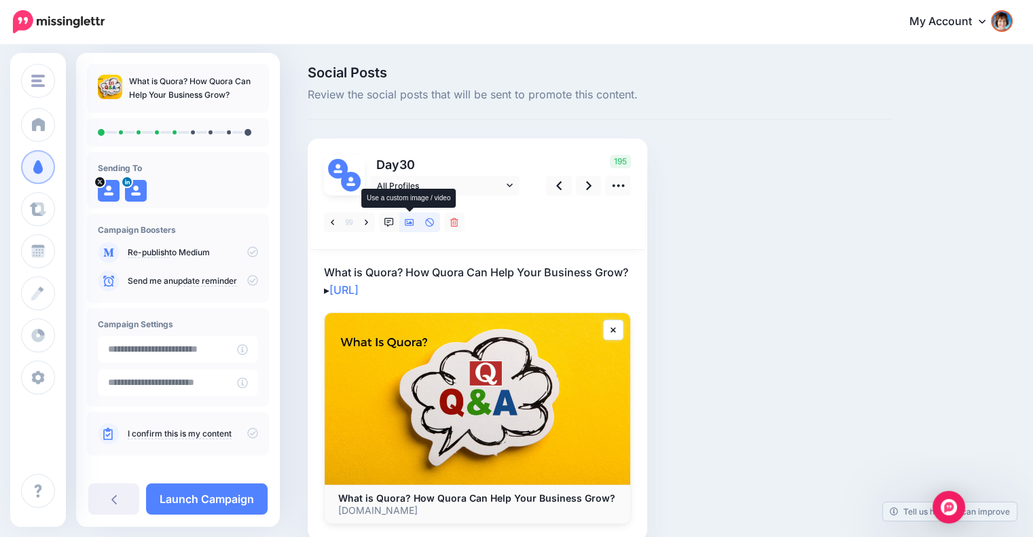
click at [405, 219] on link at bounding box center [409, 223] width 20 height 20
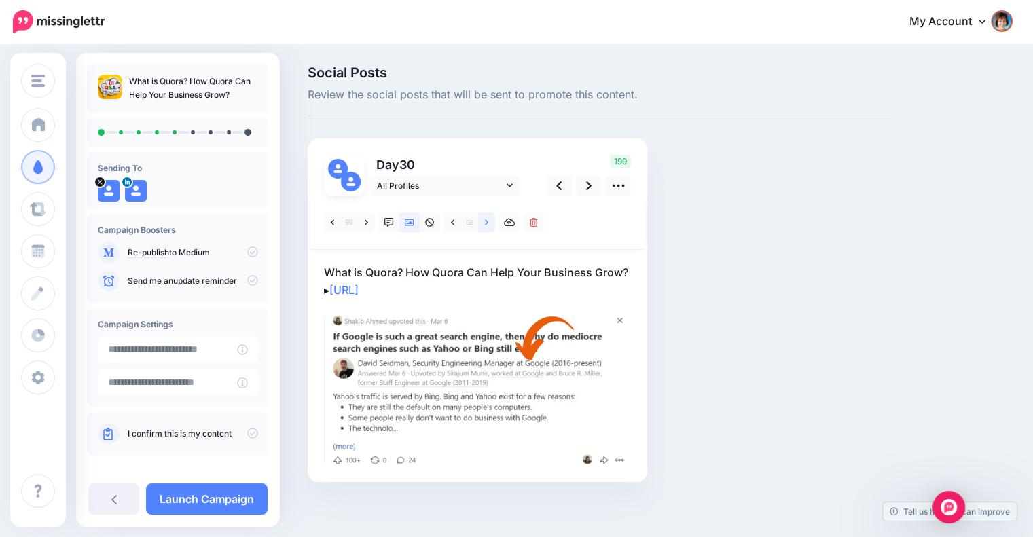
click at [486, 223] on icon at bounding box center [486, 221] width 3 height 5
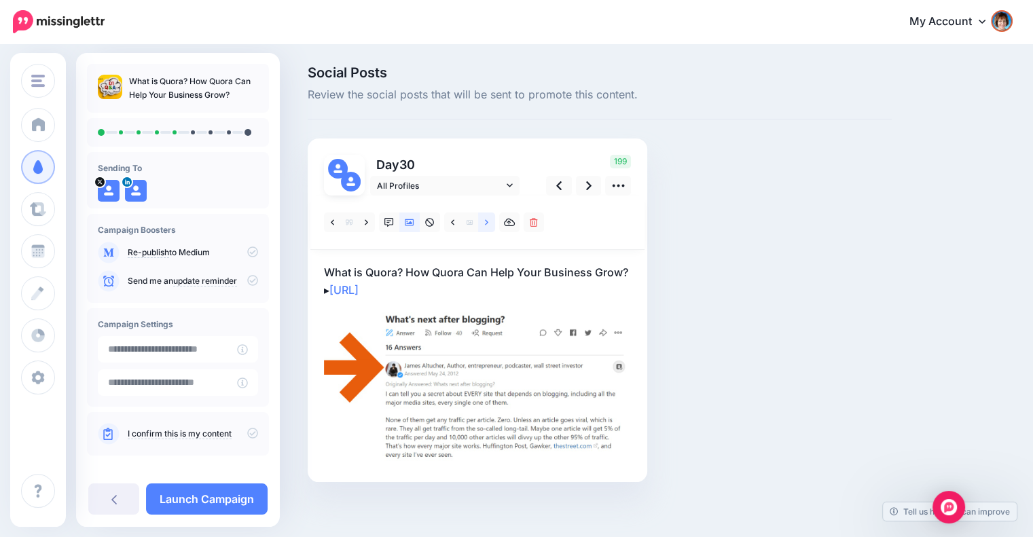
click at [485, 225] on icon at bounding box center [486, 221] width 3 height 5
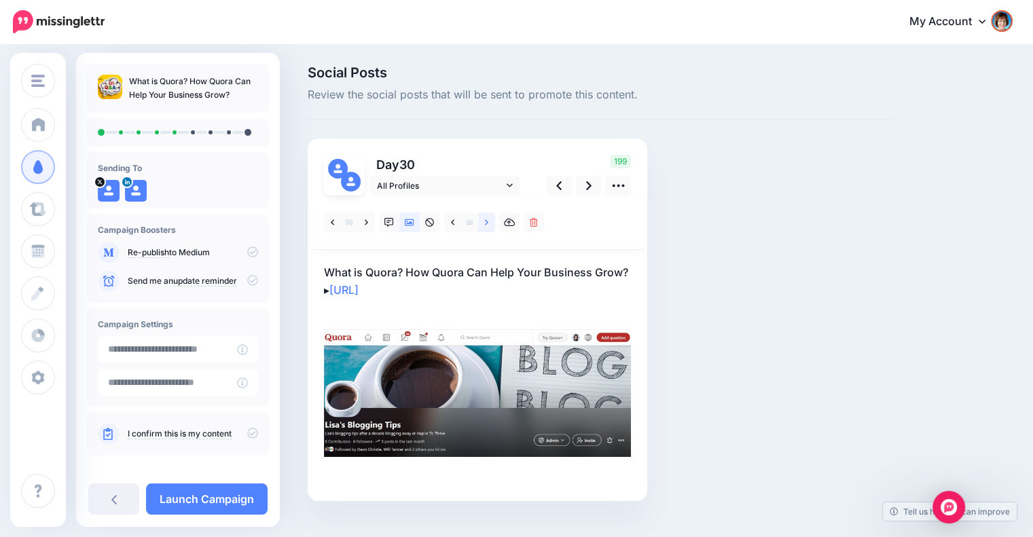
click at [485, 225] on icon at bounding box center [486, 221] width 3 height 5
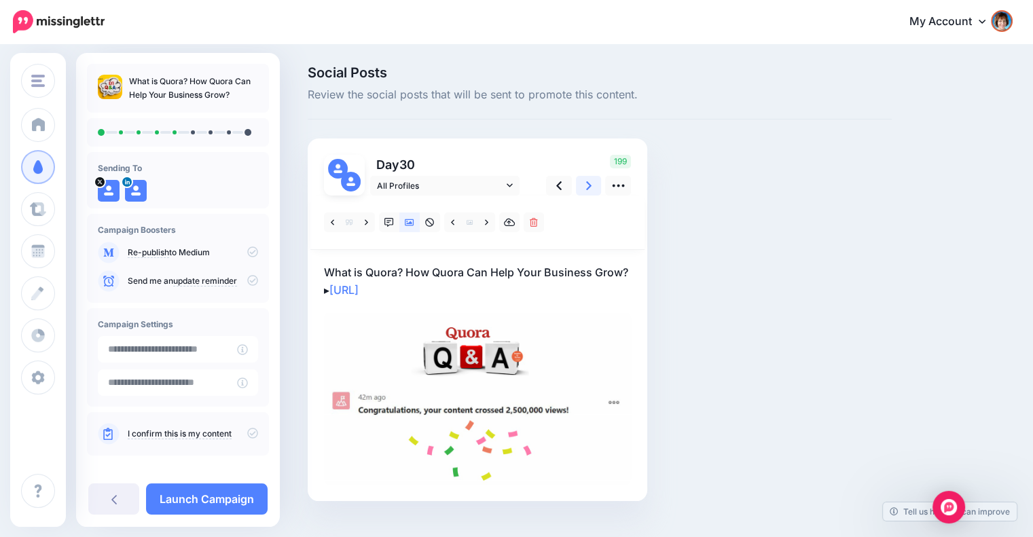
click at [587, 187] on icon at bounding box center [588, 186] width 5 height 14
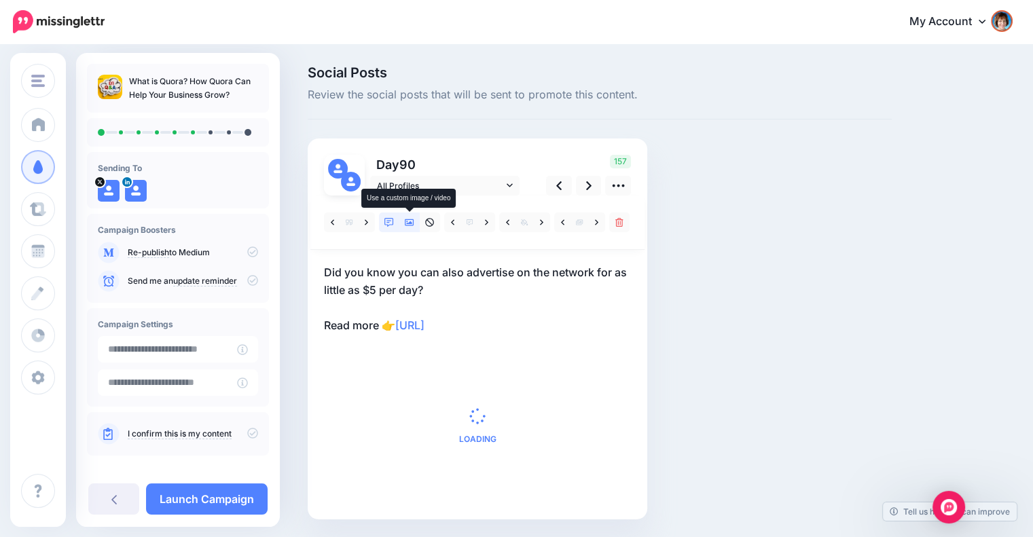
click at [410, 220] on icon at bounding box center [410, 223] width 10 height 10
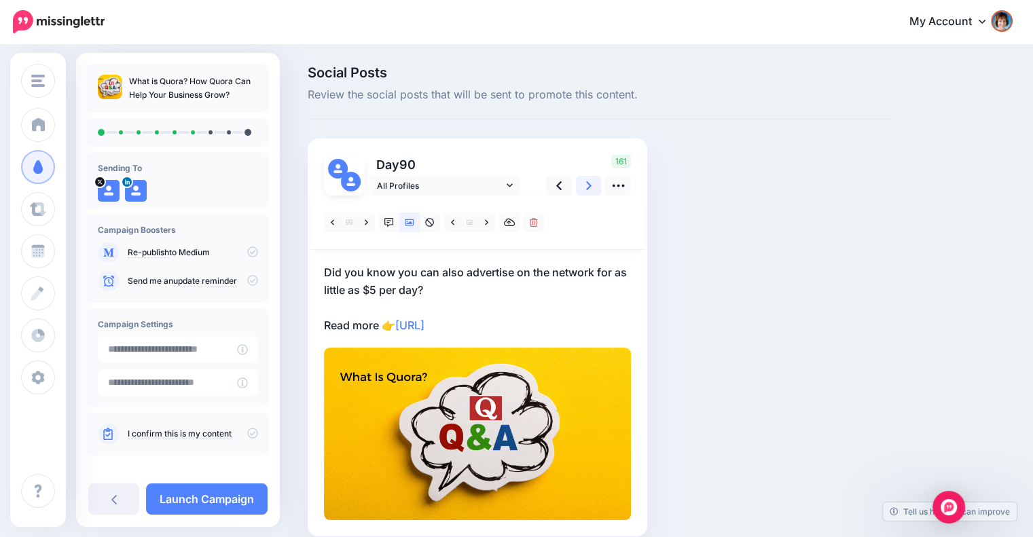
click at [586, 184] on icon at bounding box center [588, 186] width 5 height 14
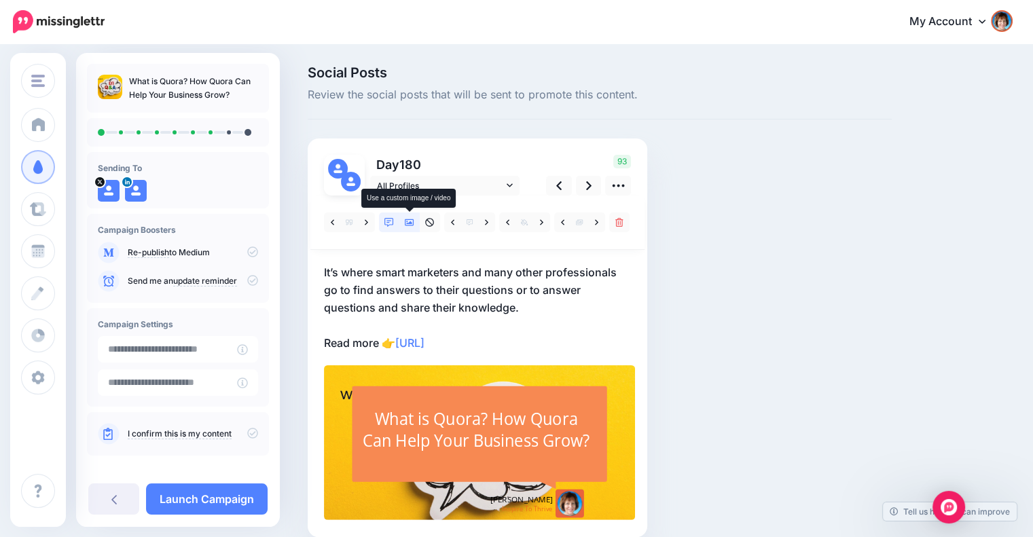
click at [407, 228] on link at bounding box center [409, 223] width 20 height 20
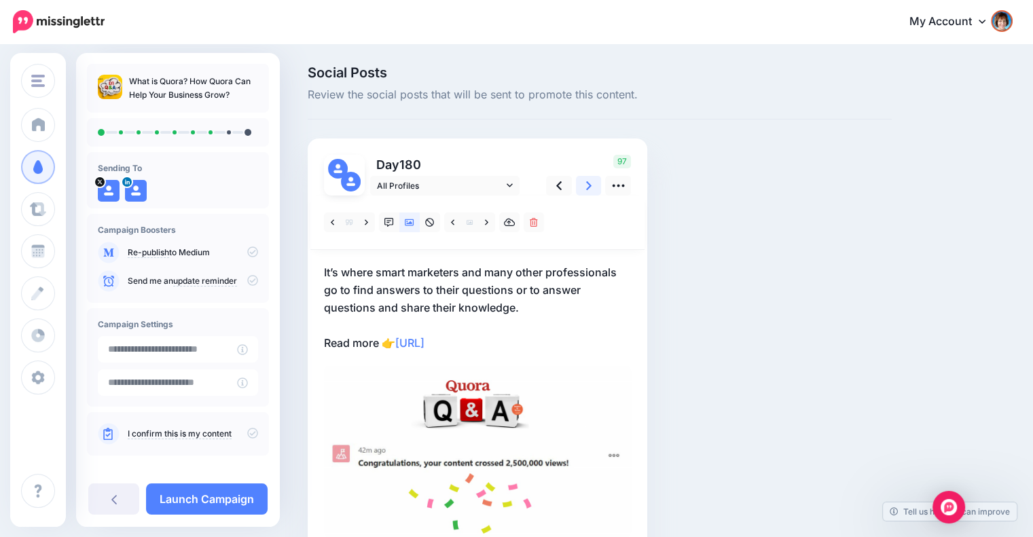
click at [582, 192] on link at bounding box center [589, 186] width 26 height 20
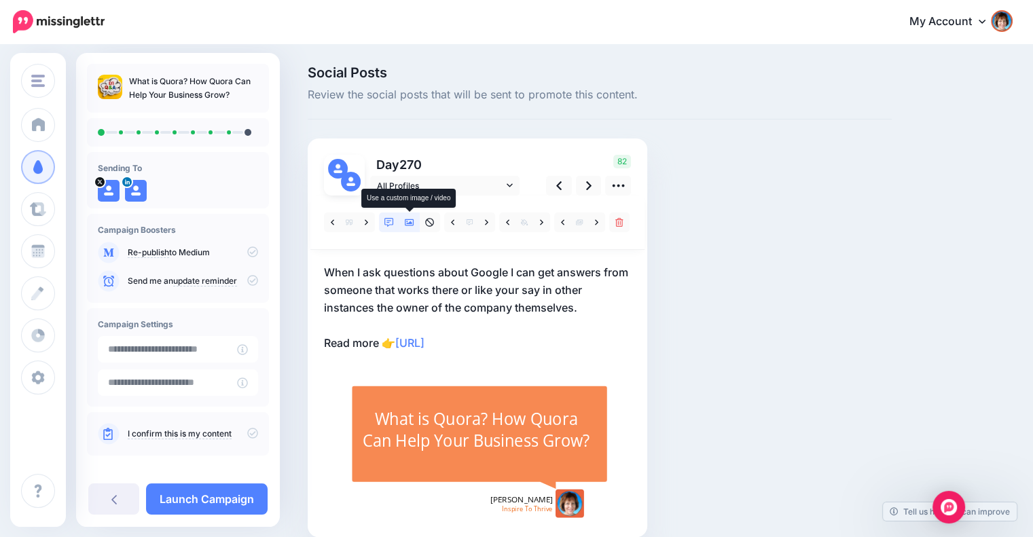
click at [407, 225] on icon at bounding box center [410, 223] width 10 height 10
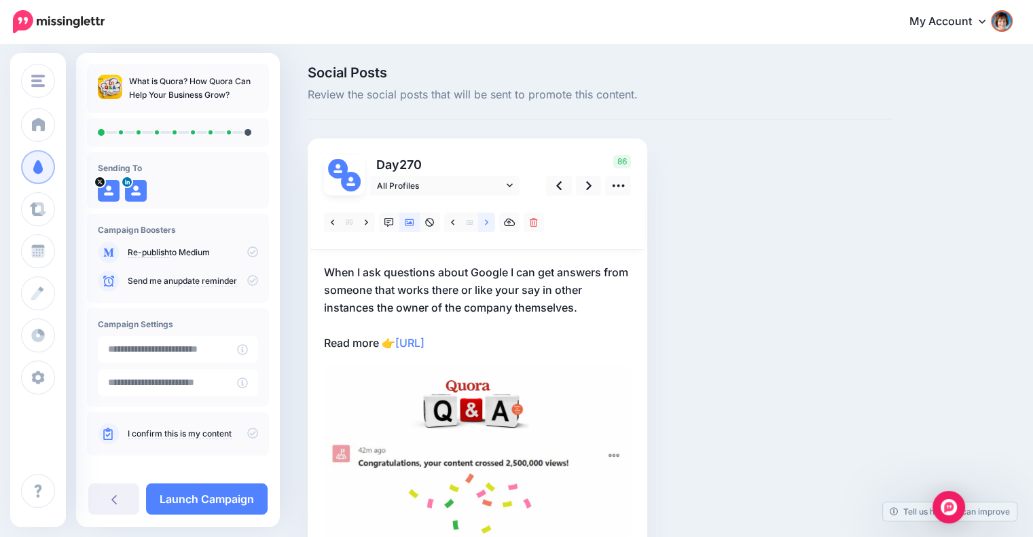
click at [486, 226] on icon at bounding box center [486, 223] width 3 height 10
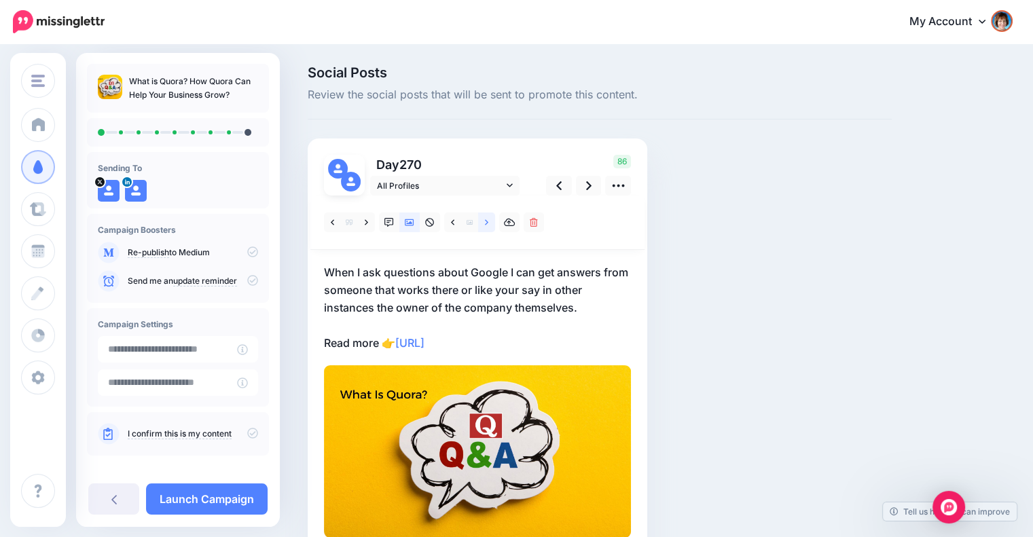
click at [486, 227] on icon at bounding box center [486, 223] width 3 height 10
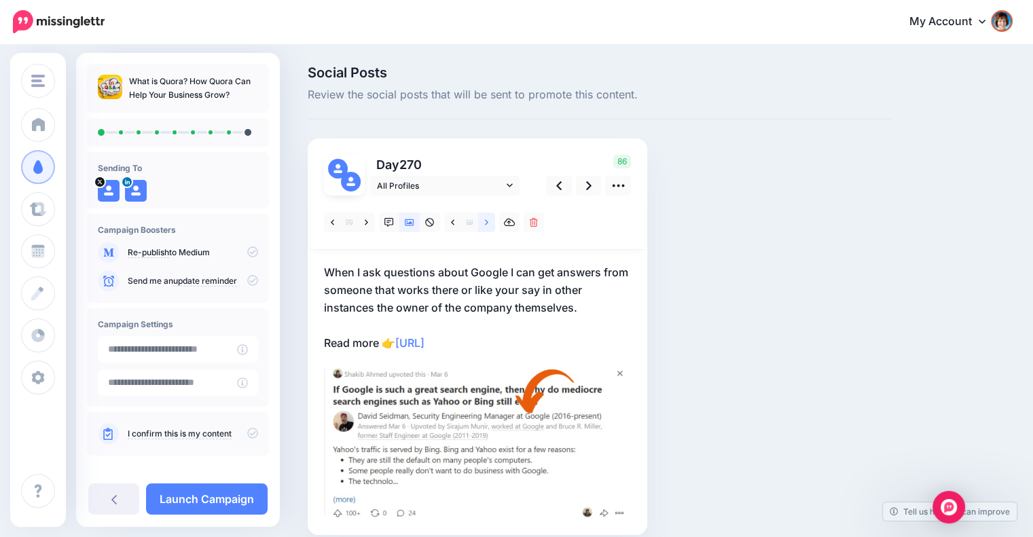
click at [486, 227] on icon at bounding box center [486, 223] width 3 height 10
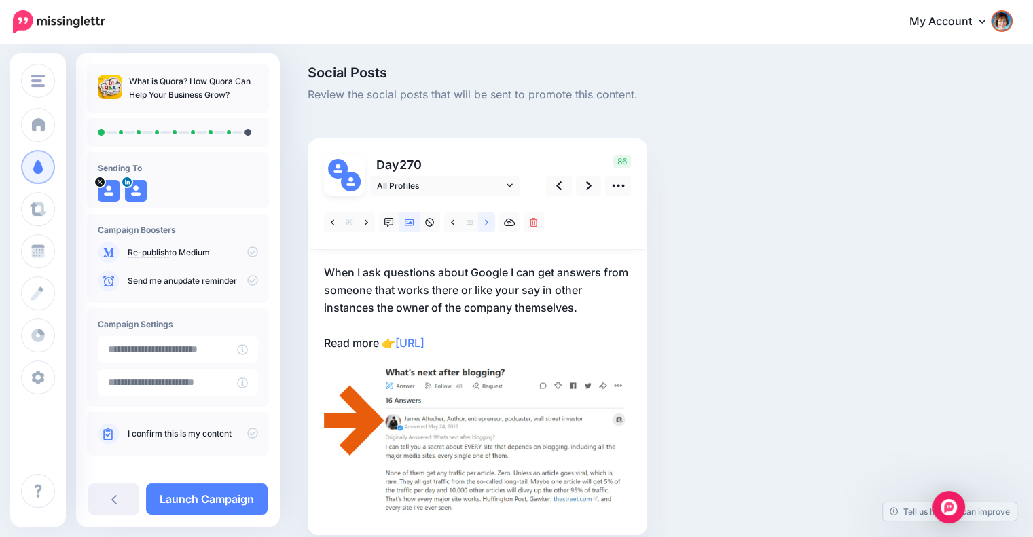
scroll to position [58, 0]
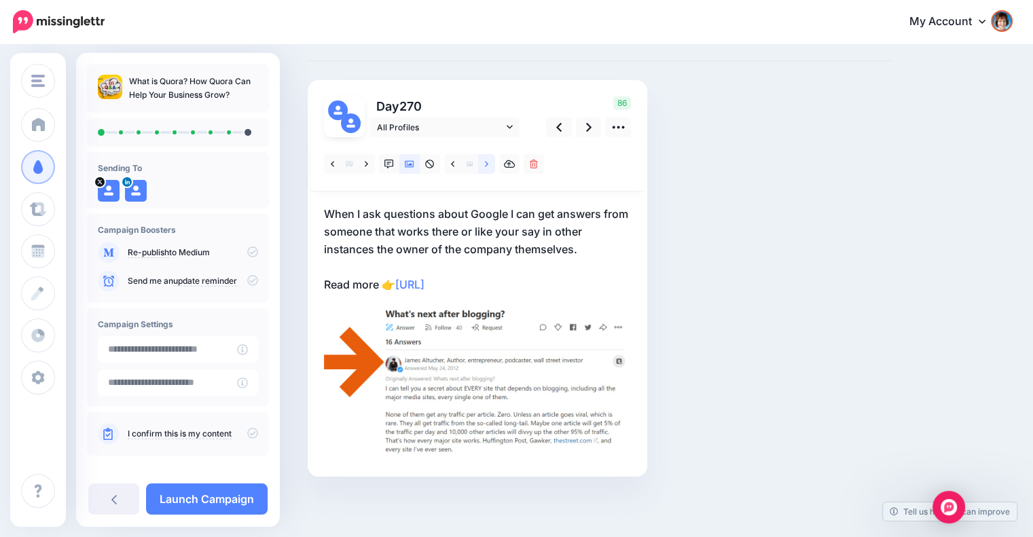
click at [478, 164] on link at bounding box center [486, 164] width 17 height 20
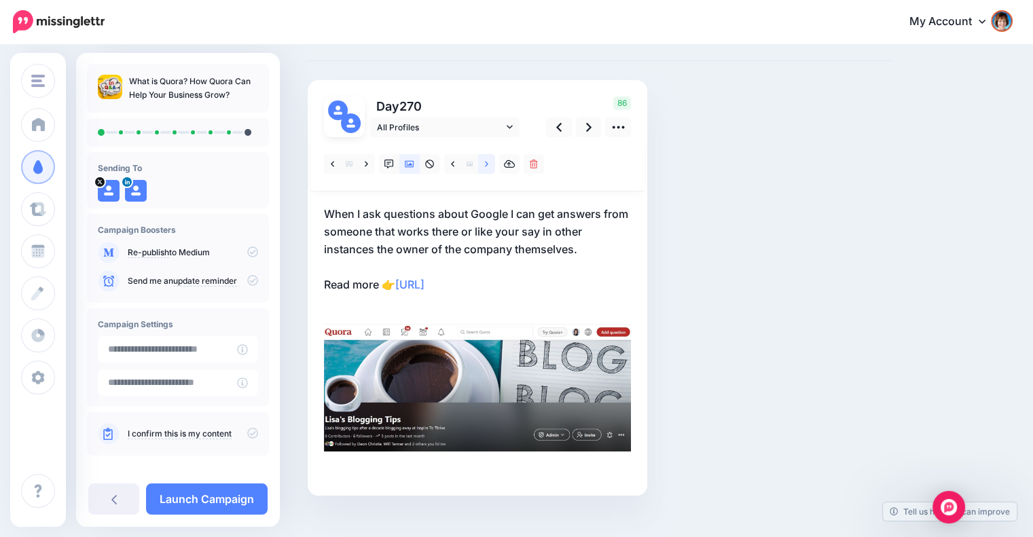
click at [484, 164] on link at bounding box center [486, 164] width 17 height 20
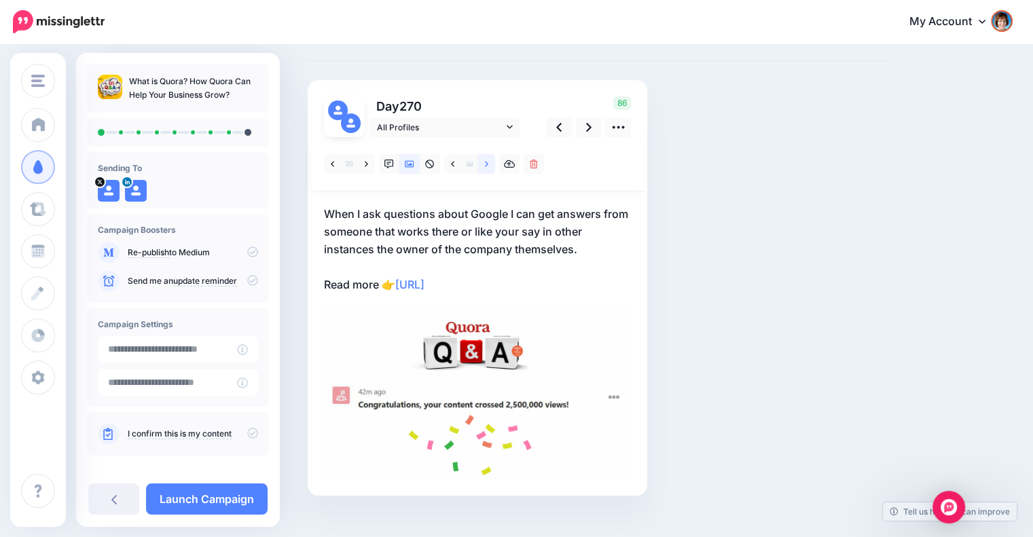
click at [484, 164] on link at bounding box center [486, 164] width 17 height 20
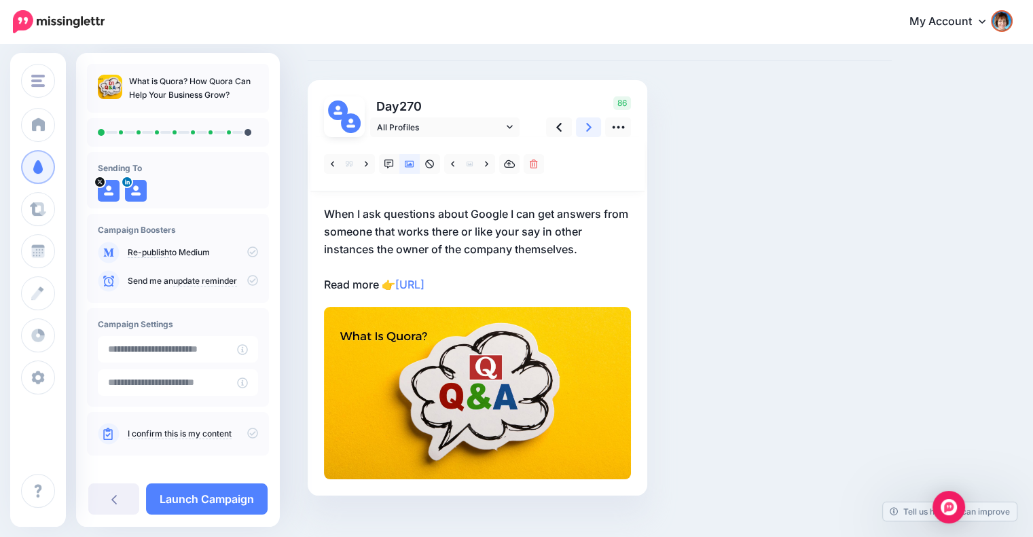
click at [590, 132] on icon at bounding box center [588, 127] width 5 height 14
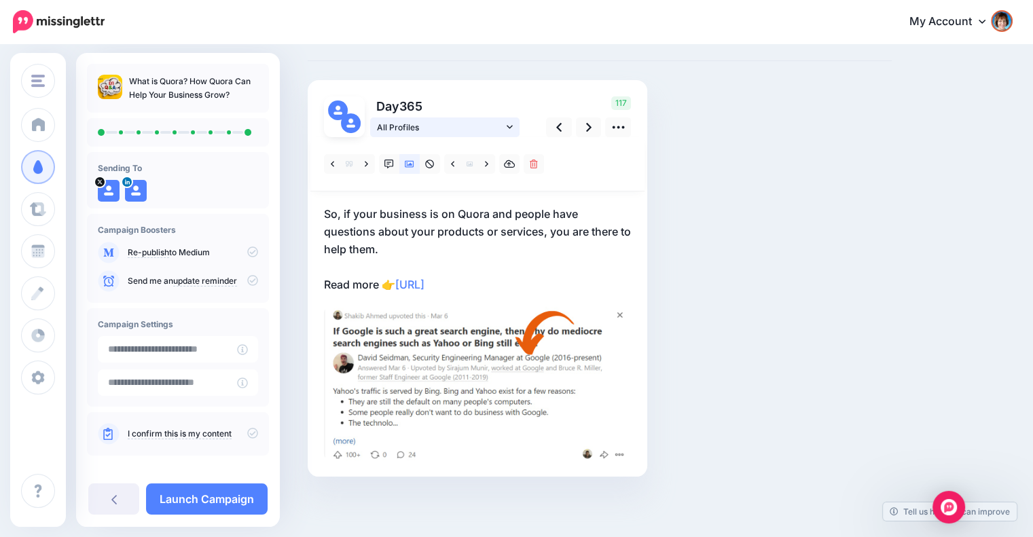
click at [513, 125] on link "All Profiles" at bounding box center [444, 127] width 149 height 20
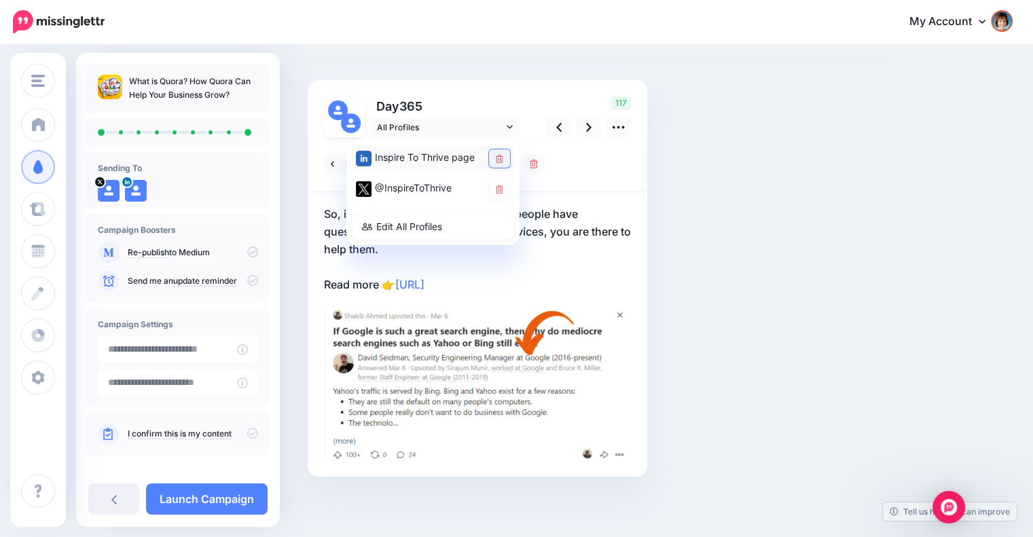
click at [494, 158] on link at bounding box center [499, 158] width 21 height 18
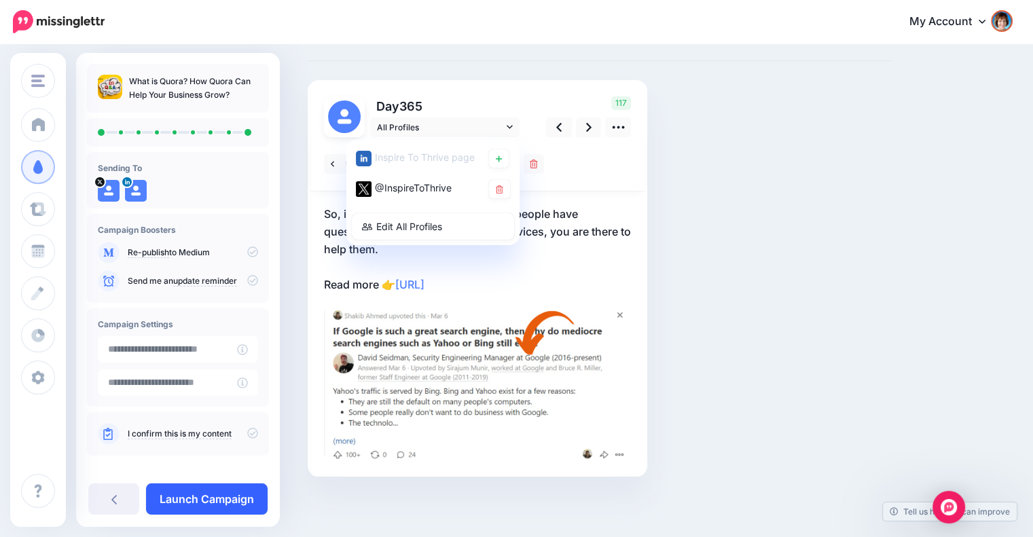
click at [213, 496] on link "Launch Campaign" at bounding box center [207, 499] width 122 height 31
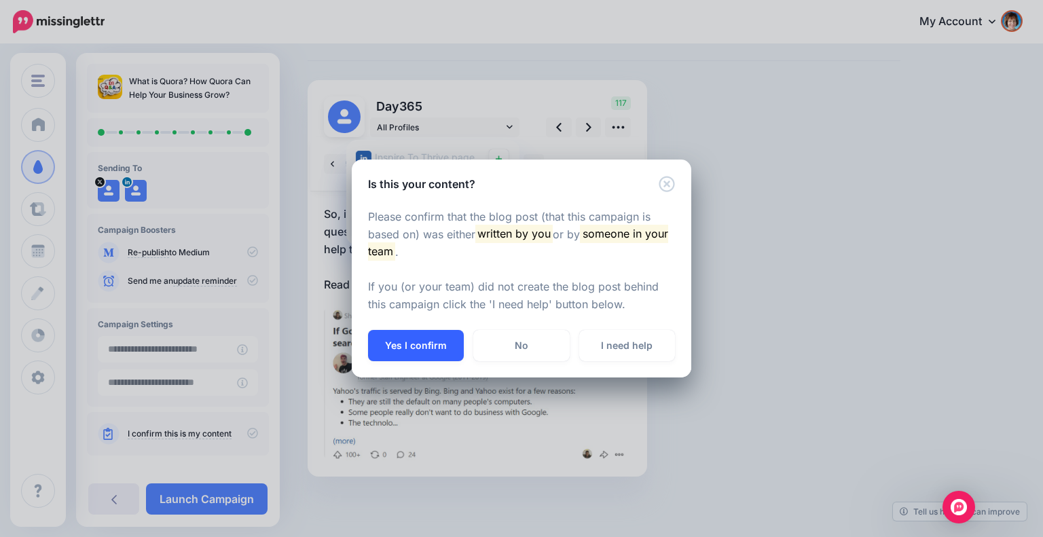
click at [405, 340] on button "Yes I confirm" at bounding box center [416, 345] width 96 height 31
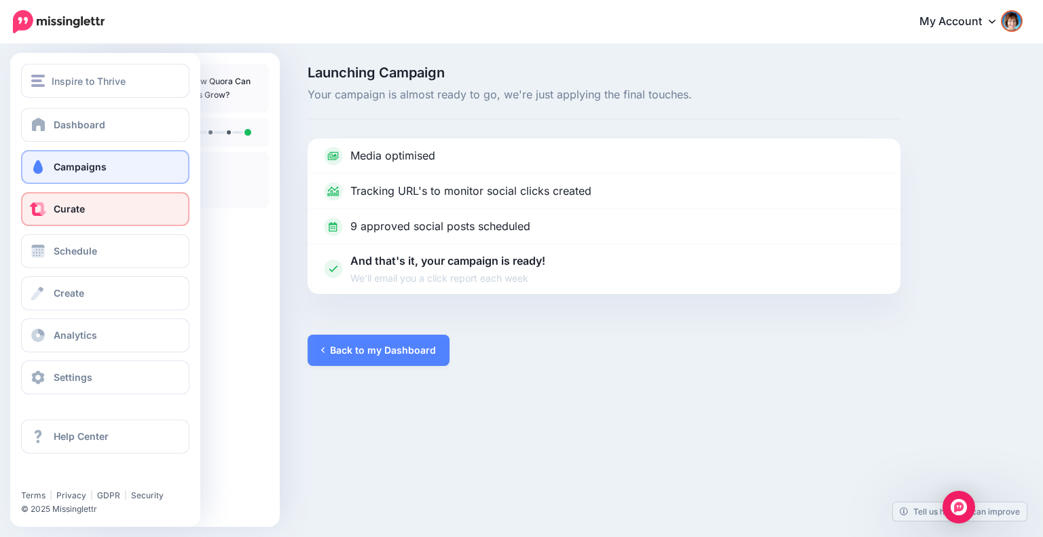
click at [38, 210] on span at bounding box center [38, 209] width 18 height 14
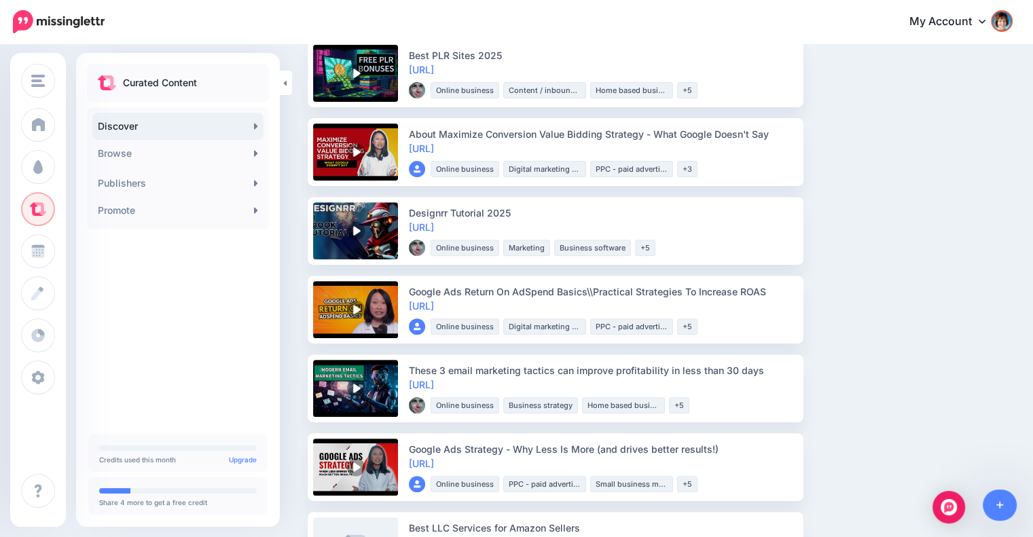
scroll to position [566, 0]
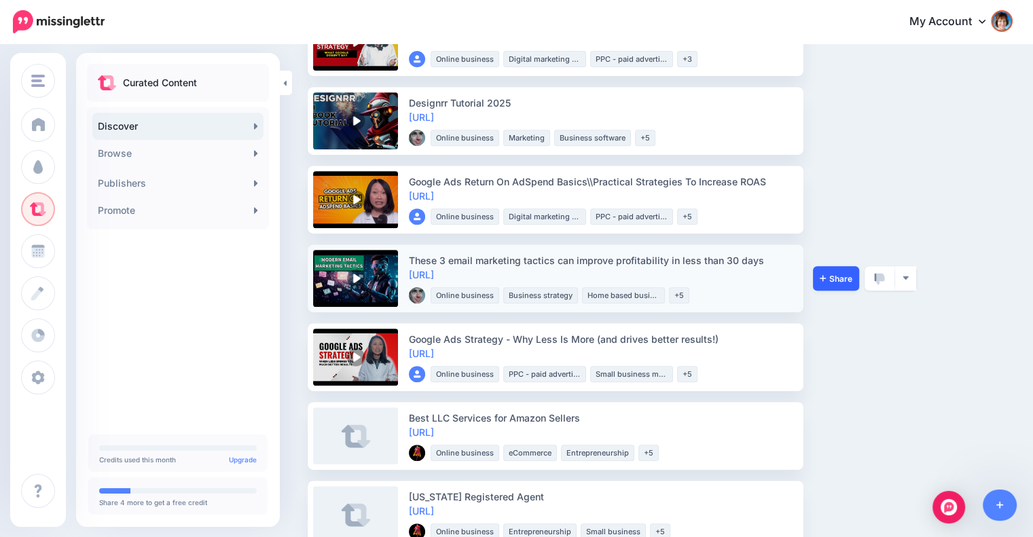
click at [822, 271] on link "Share" at bounding box center [836, 278] width 46 height 24
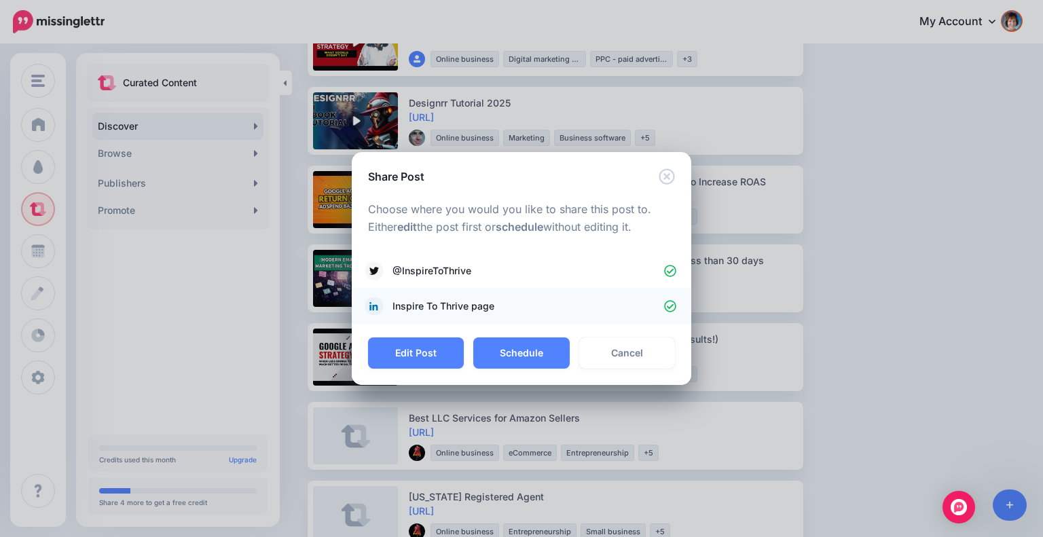
click at [674, 306] on icon at bounding box center [670, 306] width 13 height 13
click at [521, 348] on button "Schedule" at bounding box center [521, 353] width 96 height 31
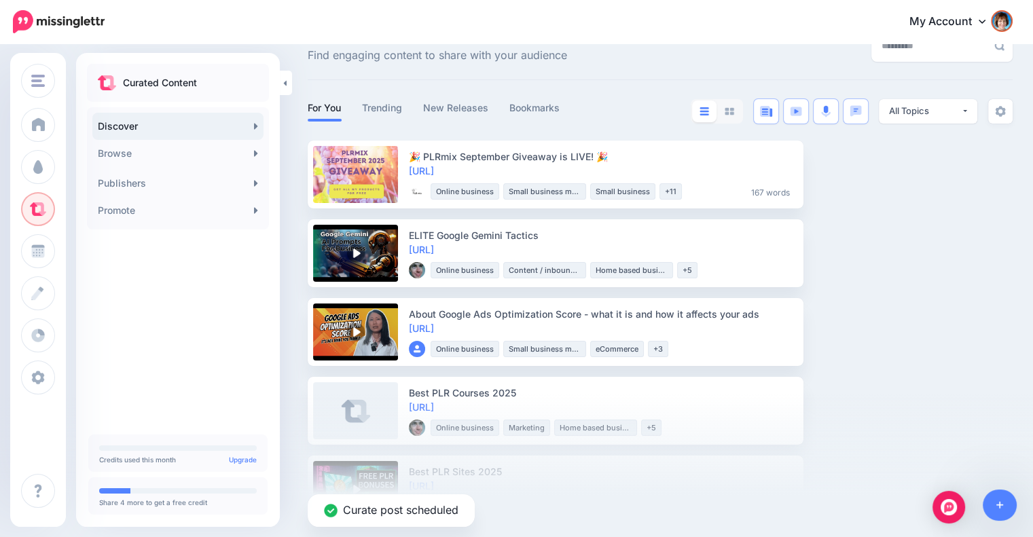
scroll to position [0, 0]
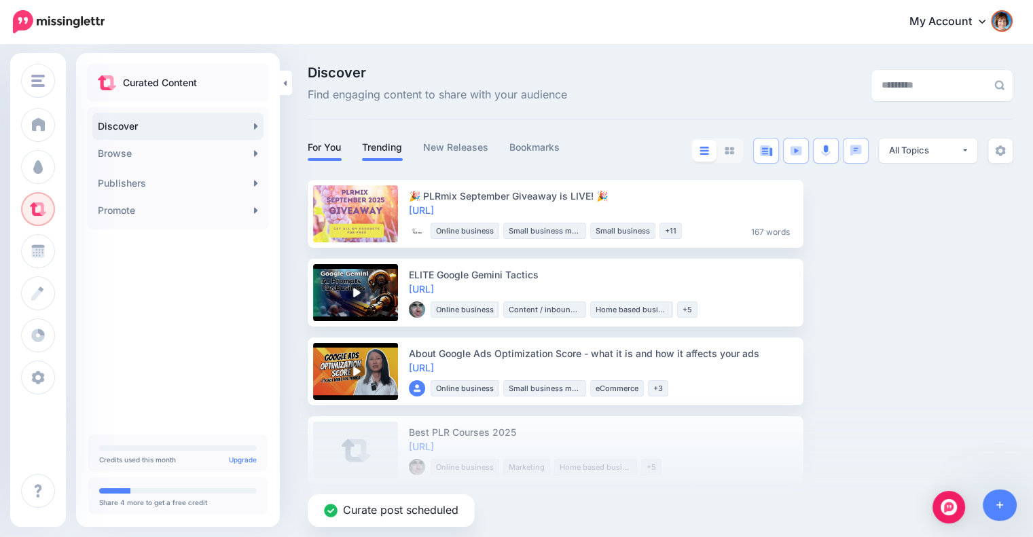
click at [365, 146] on link "Trending" at bounding box center [382, 147] width 41 height 16
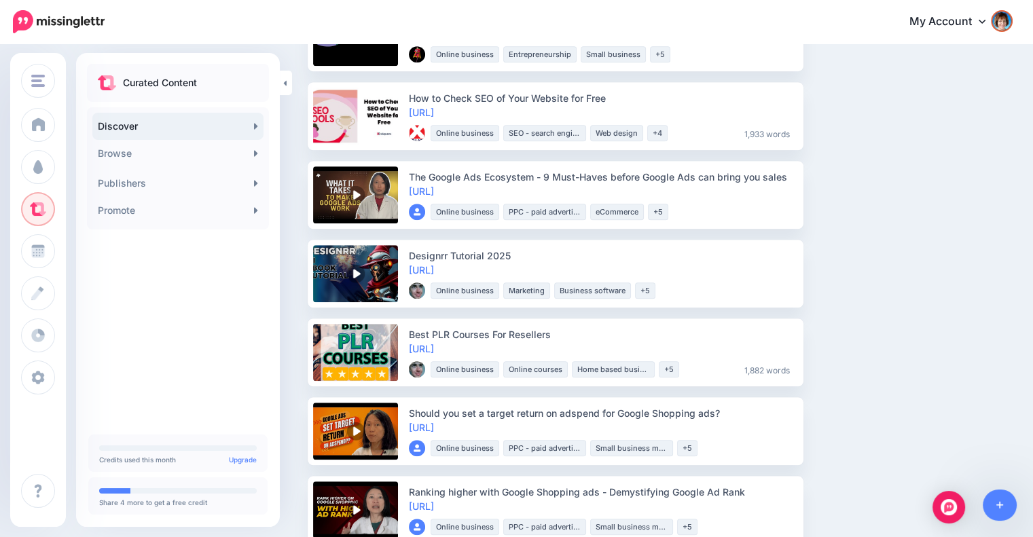
scroll to position [1019, 0]
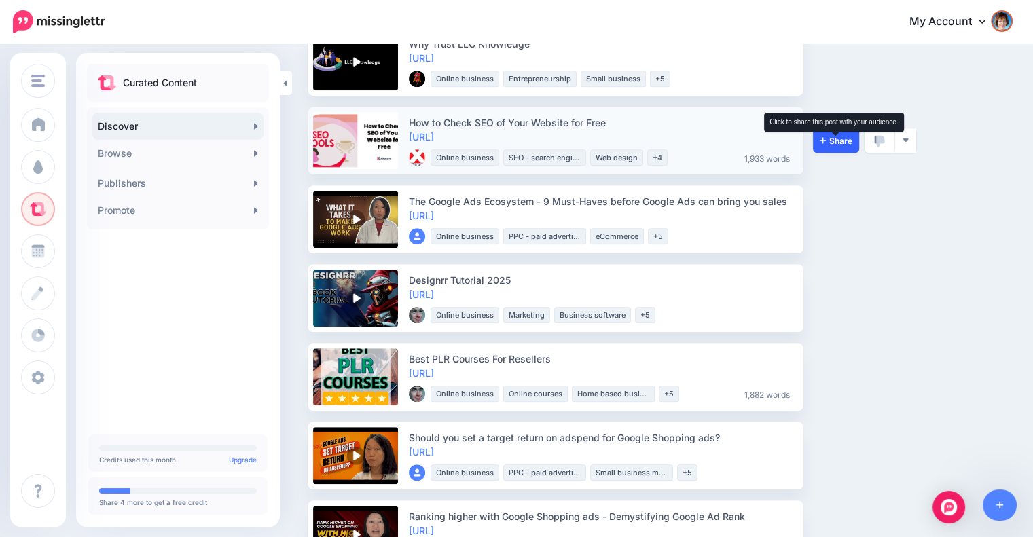
click at [840, 140] on span "Share" at bounding box center [836, 141] width 33 height 9
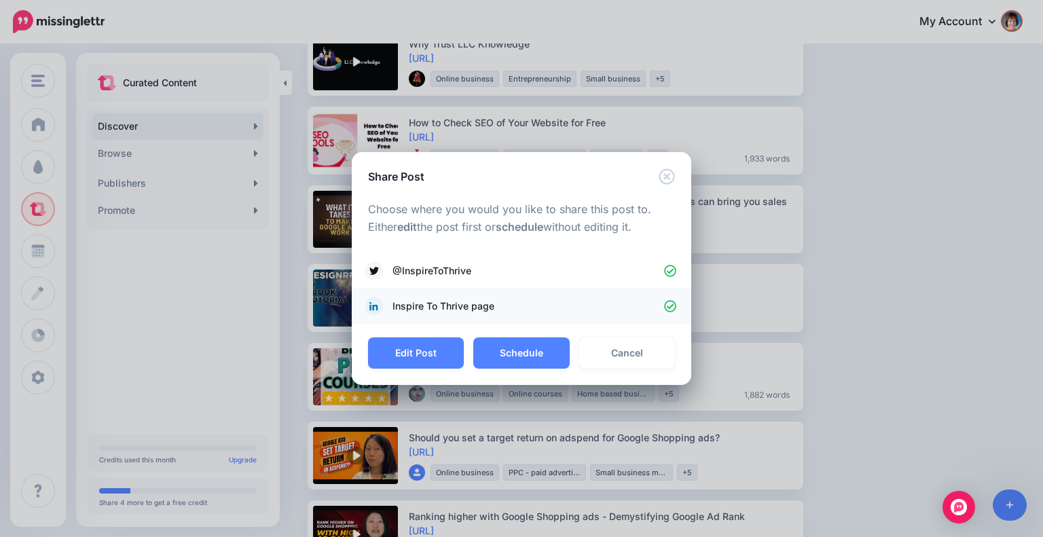
click at [674, 304] on icon at bounding box center [670, 306] width 13 height 13
click at [522, 347] on button "Schedule" at bounding box center [521, 353] width 96 height 31
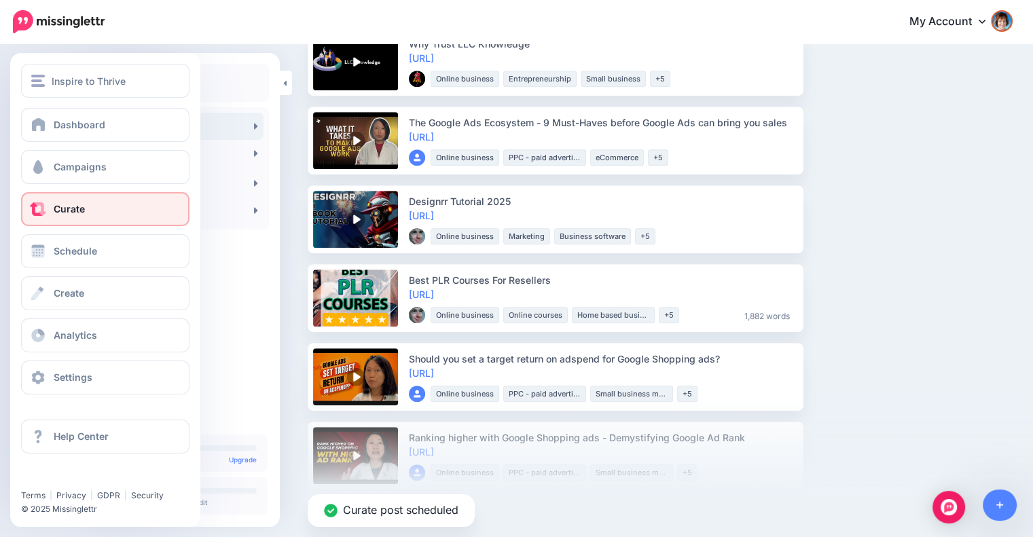
click at [86, 217] on link "Curate" at bounding box center [105, 209] width 168 height 34
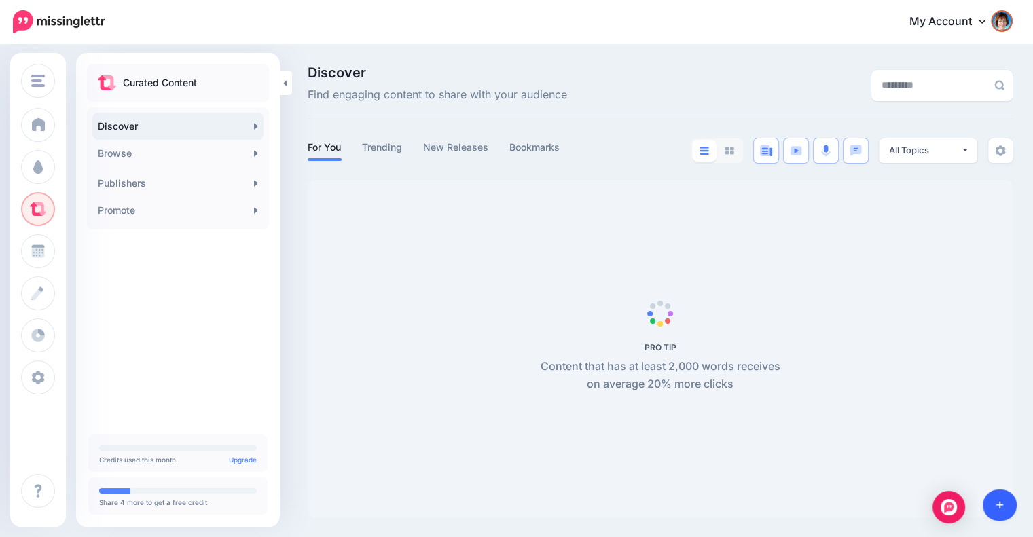
click at [1013, 502] on link at bounding box center [1000, 505] width 35 height 31
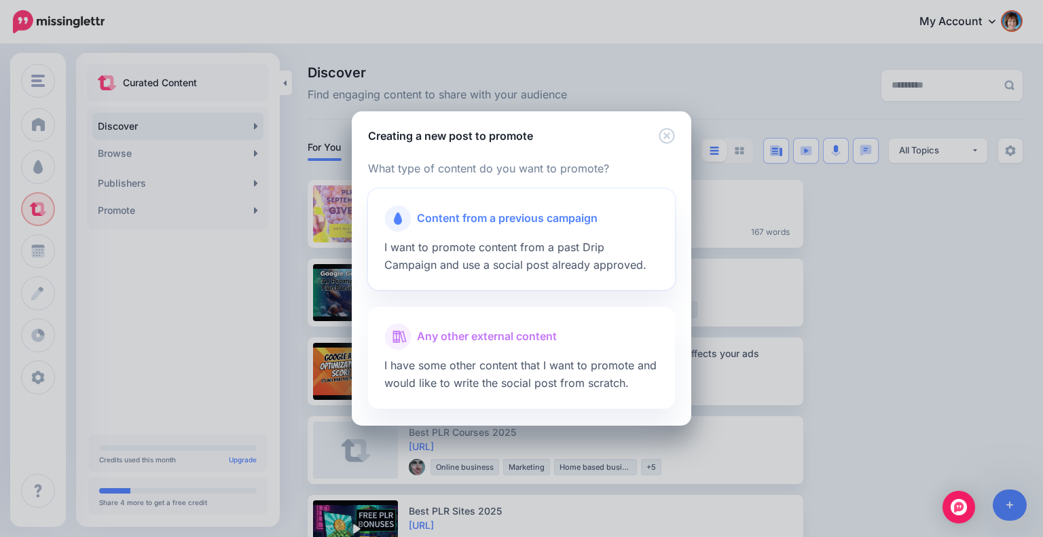
click at [554, 223] on span "Content from a previous campaign" at bounding box center [507, 219] width 181 height 18
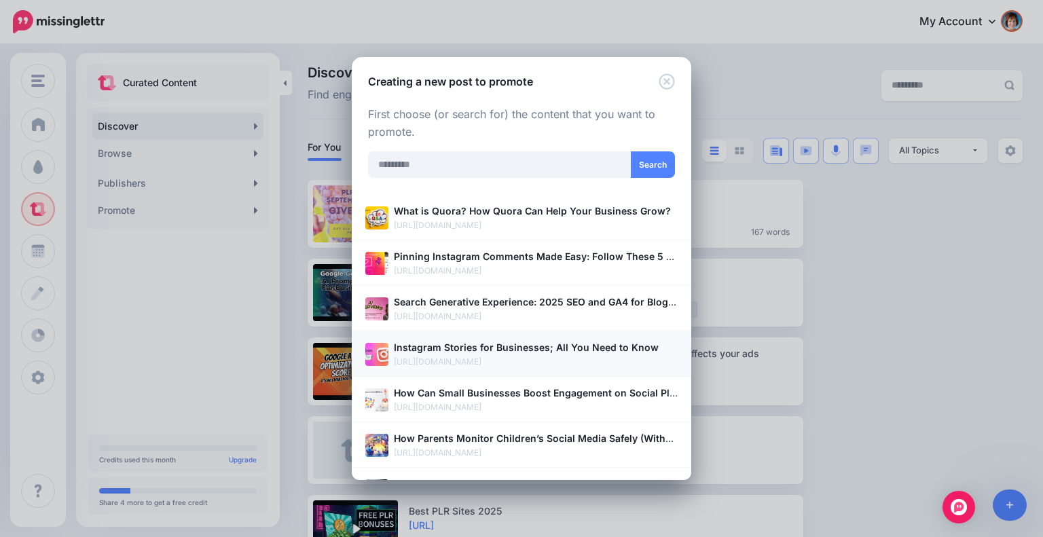
click at [502, 342] on b "Instagram Stories for Businesses; All You Need to Know" at bounding box center [526, 348] width 265 height 12
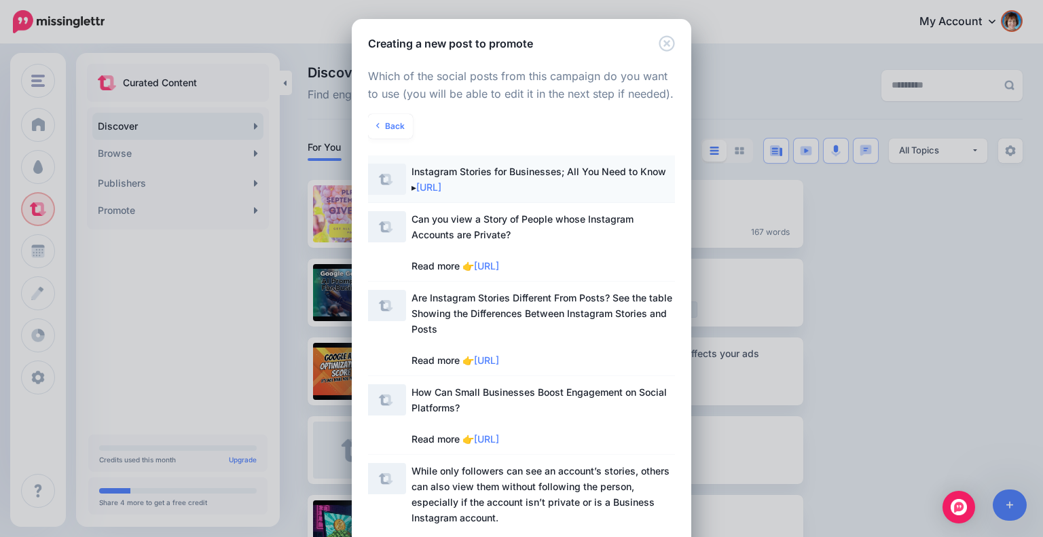
click at [543, 169] on span "Instagram Stories for Businesses; All You Need to Know ▸ https://lttr.ai/AjcSY" at bounding box center [539, 179] width 255 height 27
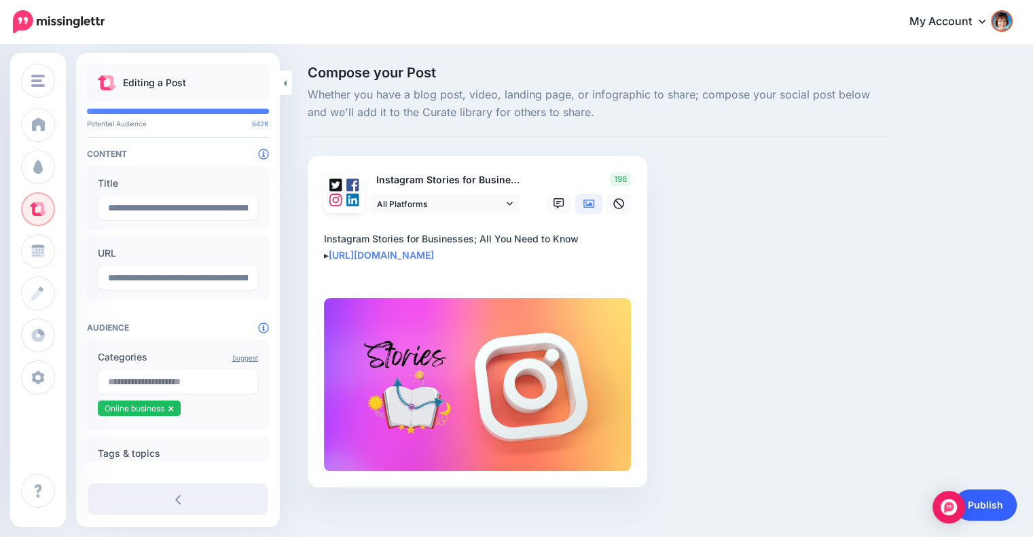
click at [979, 502] on link "Publish" at bounding box center [985, 505] width 62 height 31
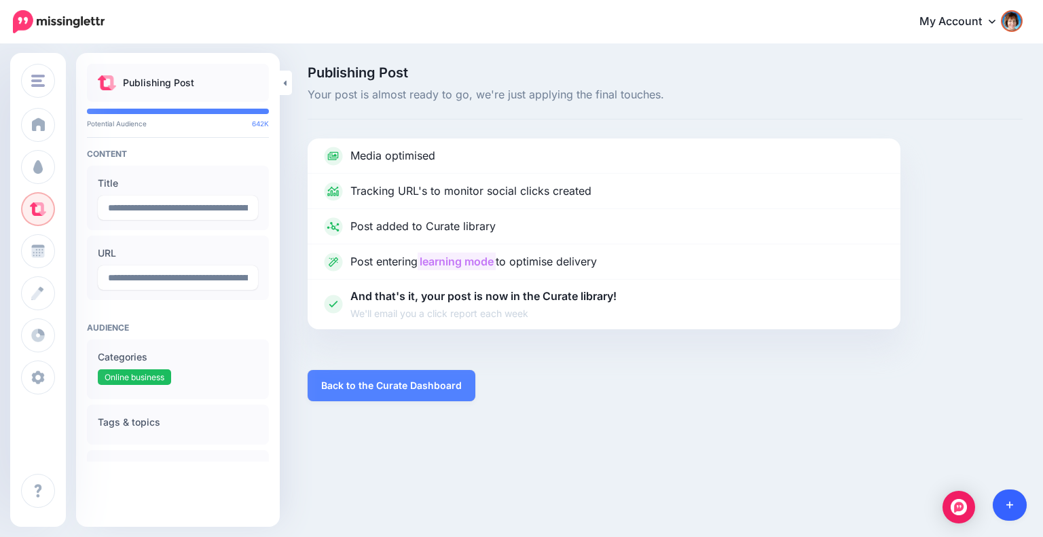
click at [1019, 502] on link at bounding box center [1010, 505] width 35 height 31
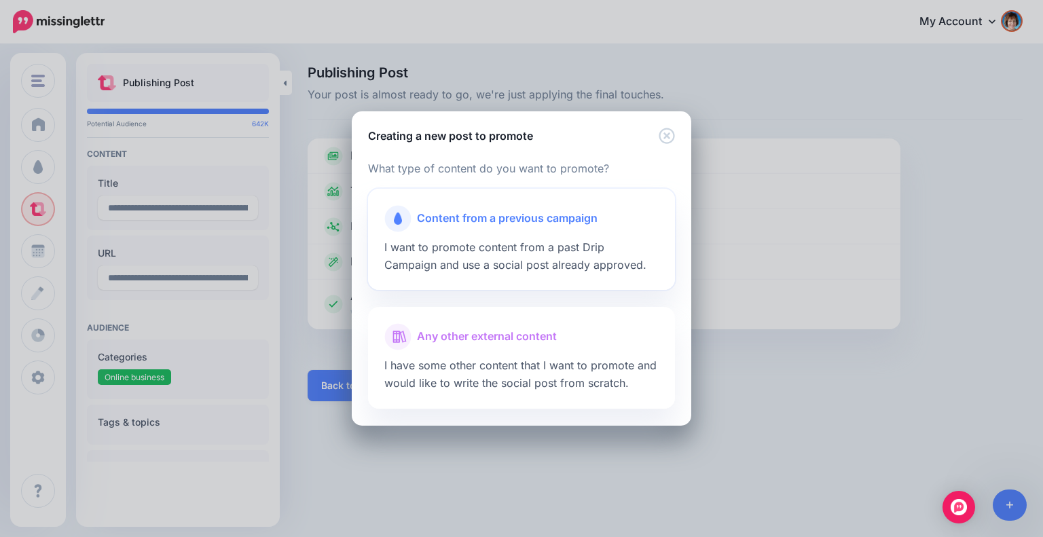
click at [541, 228] on div "Content from a previous campaign" at bounding box center [521, 218] width 274 height 27
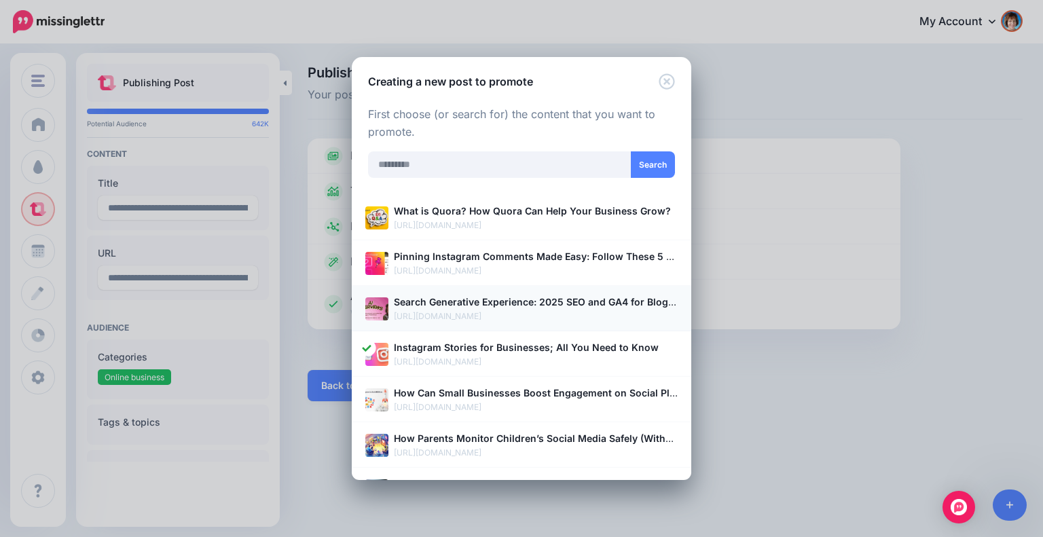
click at [515, 304] on b "Search Generative Experience: 2025 SEO and GA4 for Bloggers" at bounding box center [541, 302] width 295 height 12
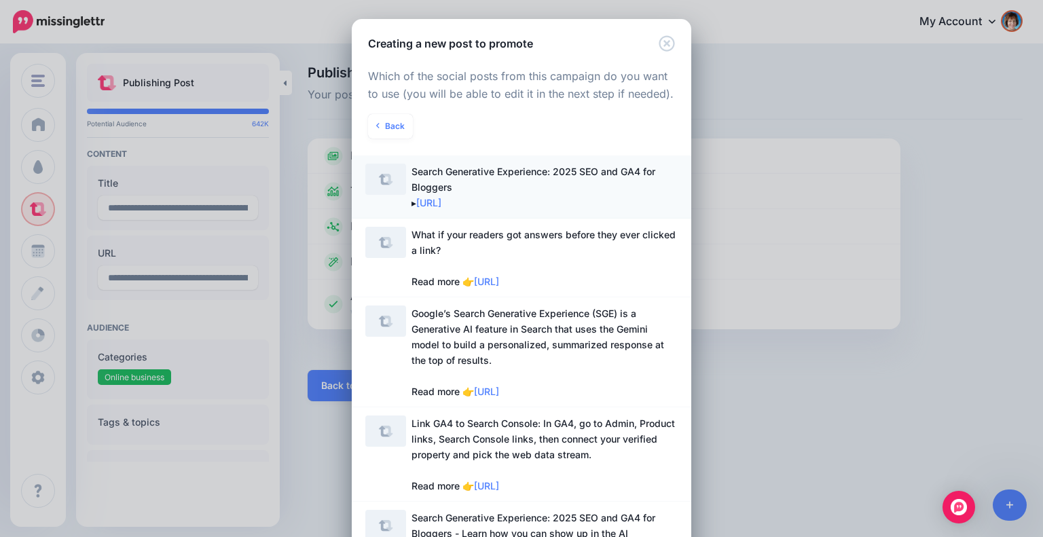
click at [546, 181] on span "Search Generative Experience: 2025 SEO and GA4 for Bloggers ▸ [URL]" at bounding box center [545, 187] width 266 height 47
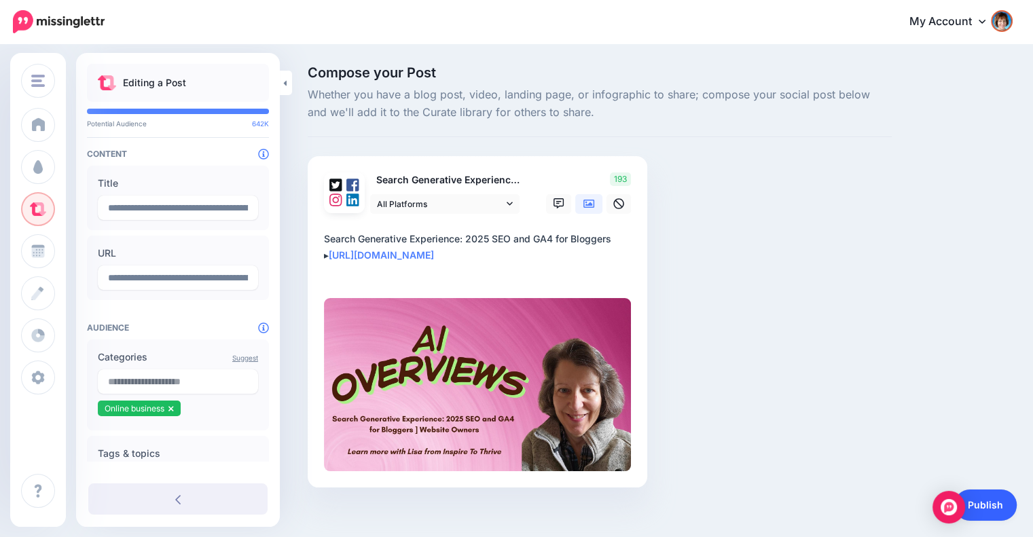
click at [985, 499] on link "Publish" at bounding box center [985, 505] width 62 height 31
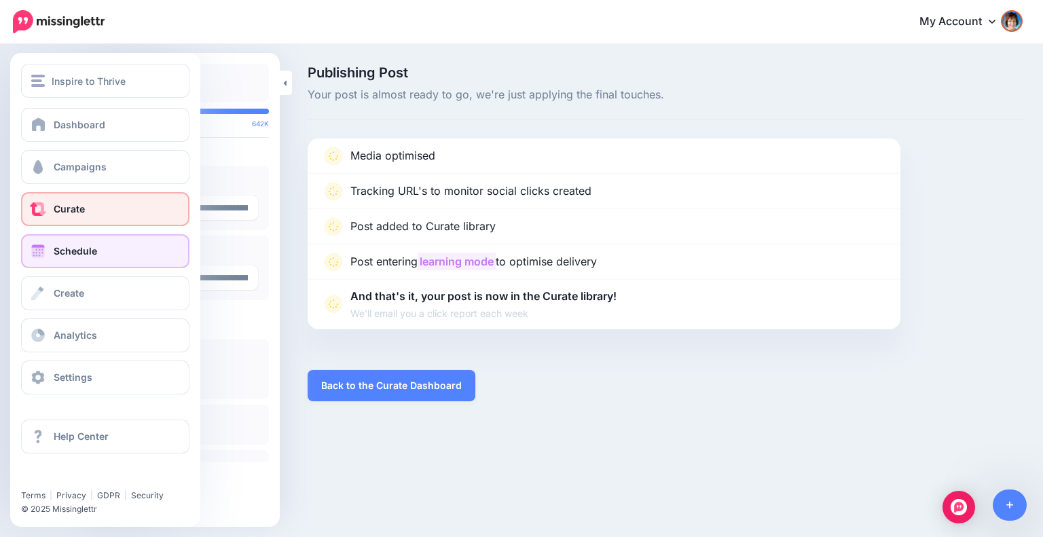
click at [56, 244] on link "Schedule" at bounding box center [105, 251] width 168 height 34
